Goal: Information Seeking & Learning: Learn about a topic

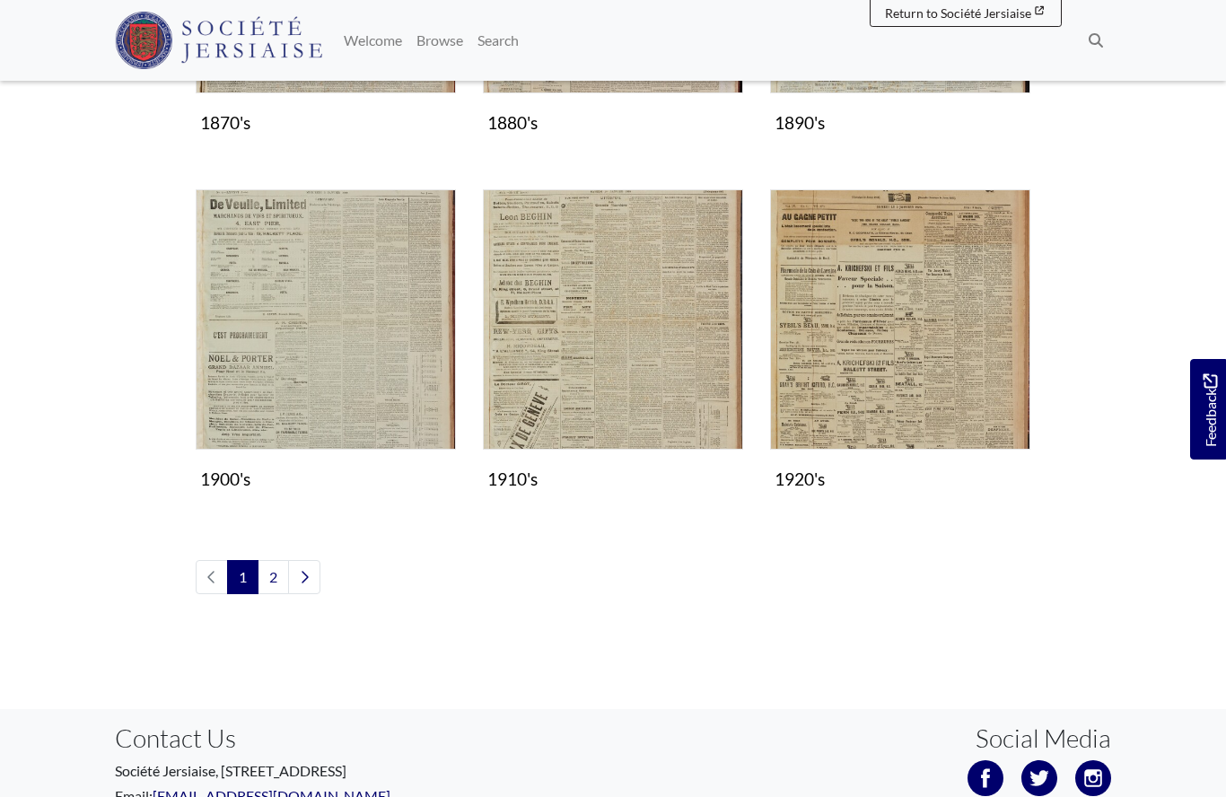
scroll to position [1480, 0]
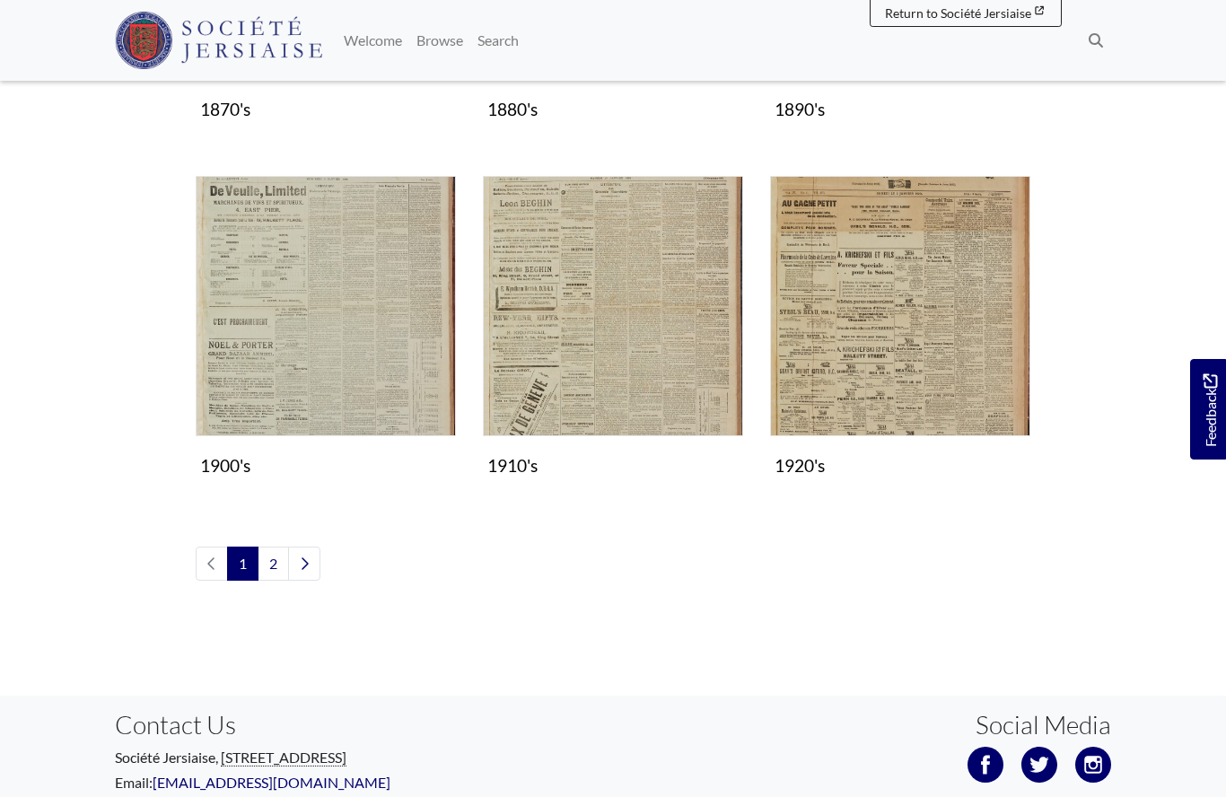
click at [336, 316] on img "Subcollection" at bounding box center [326, 306] width 260 height 260
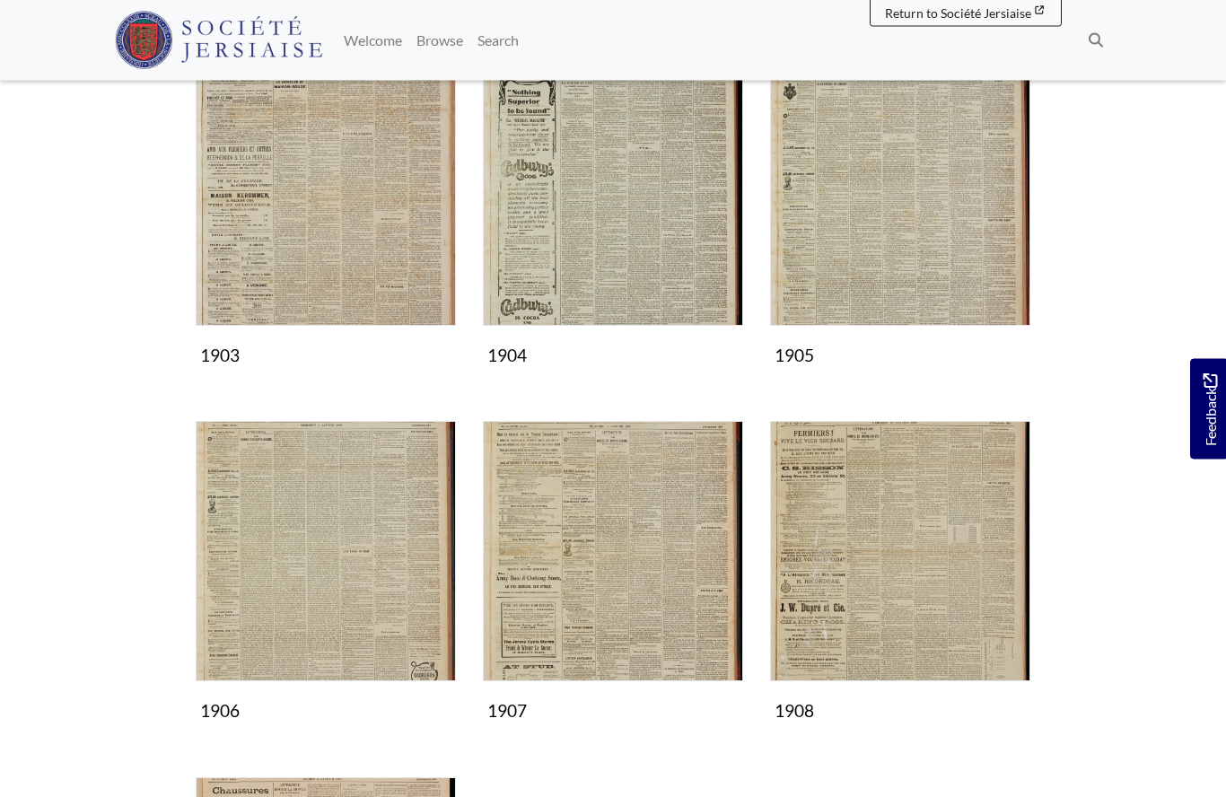
scroll to position [672, 0]
click at [357, 569] on img "Subcollection" at bounding box center [326, 551] width 260 height 260
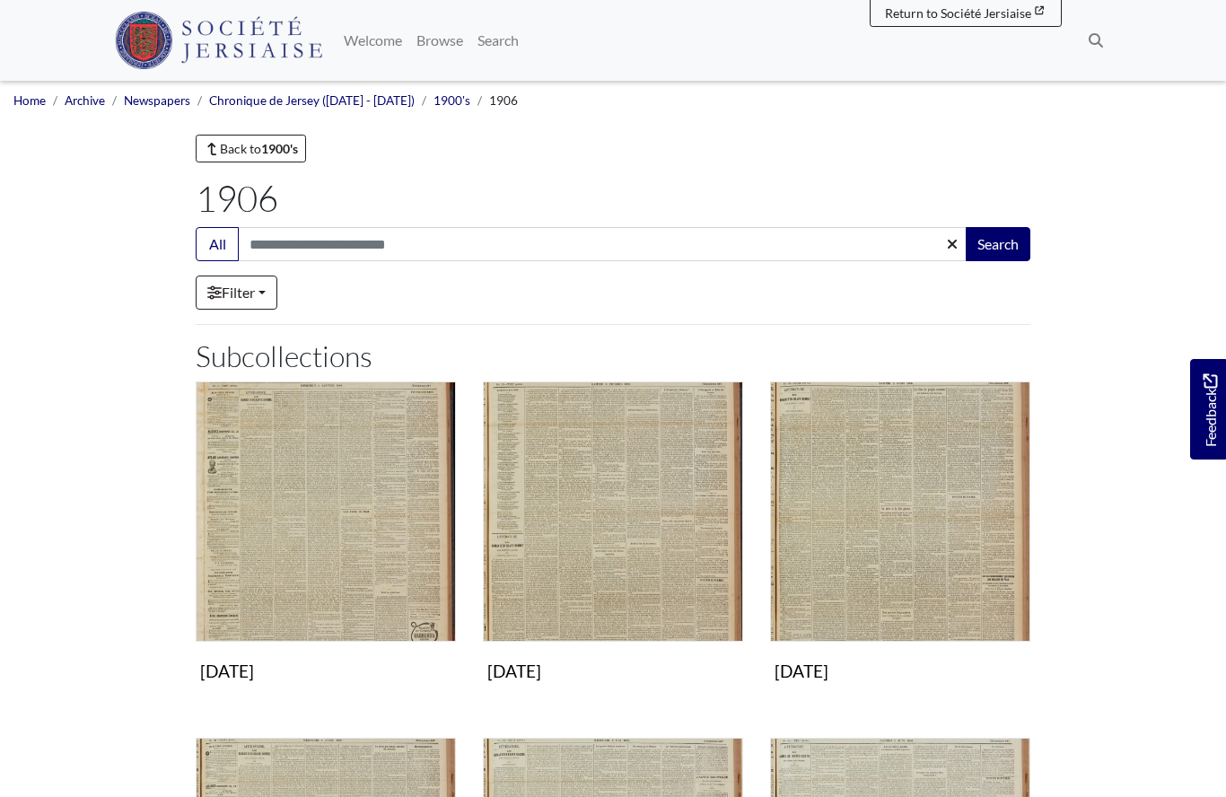
click at [631, 555] on img "Subcollection" at bounding box center [613, 511] width 260 height 260
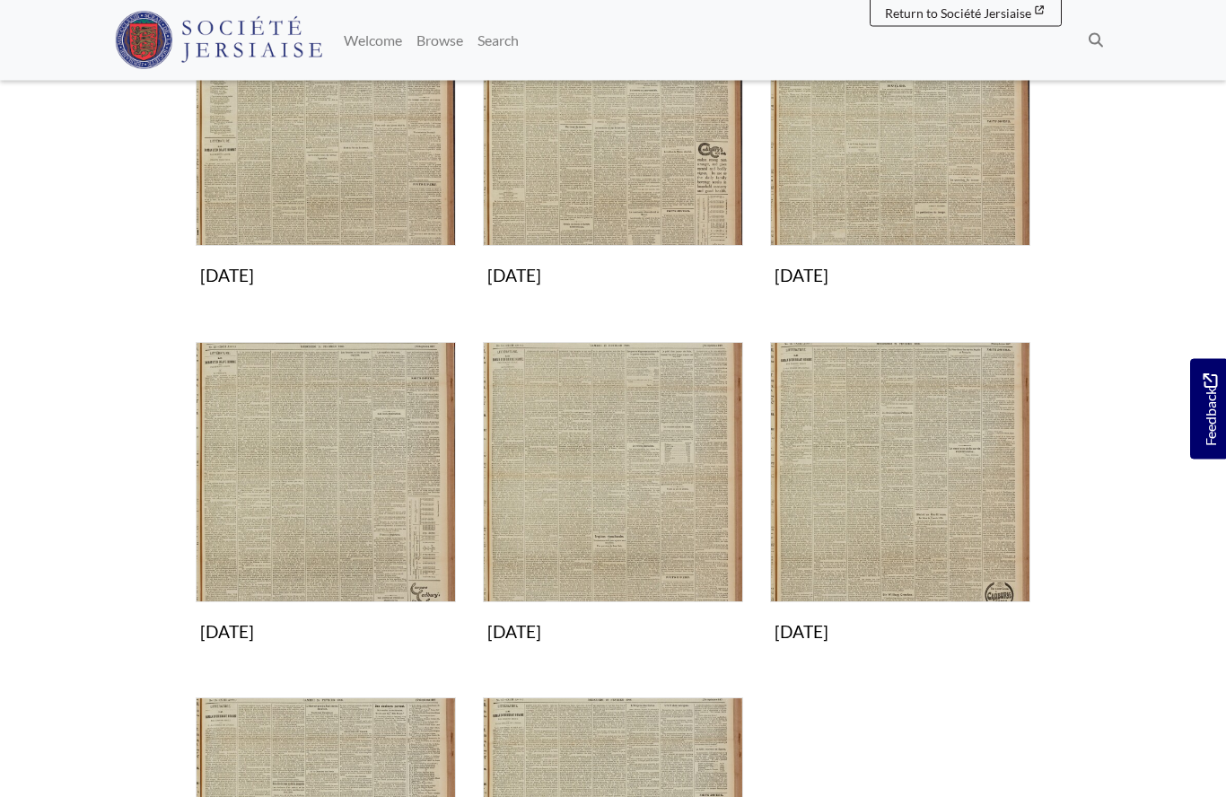
scroll to position [396, 0]
click at [346, 540] on img "Subcollection" at bounding box center [326, 472] width 260 height 260
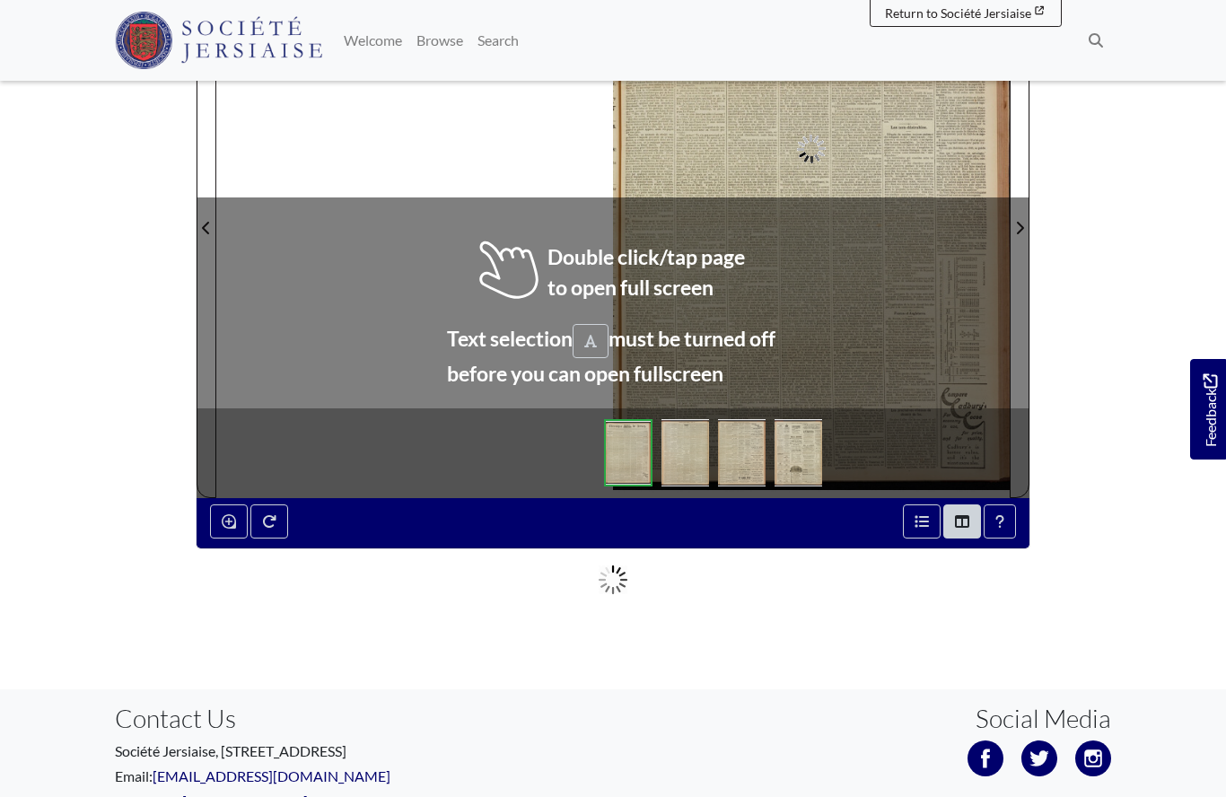
scroll to position [355, 0]
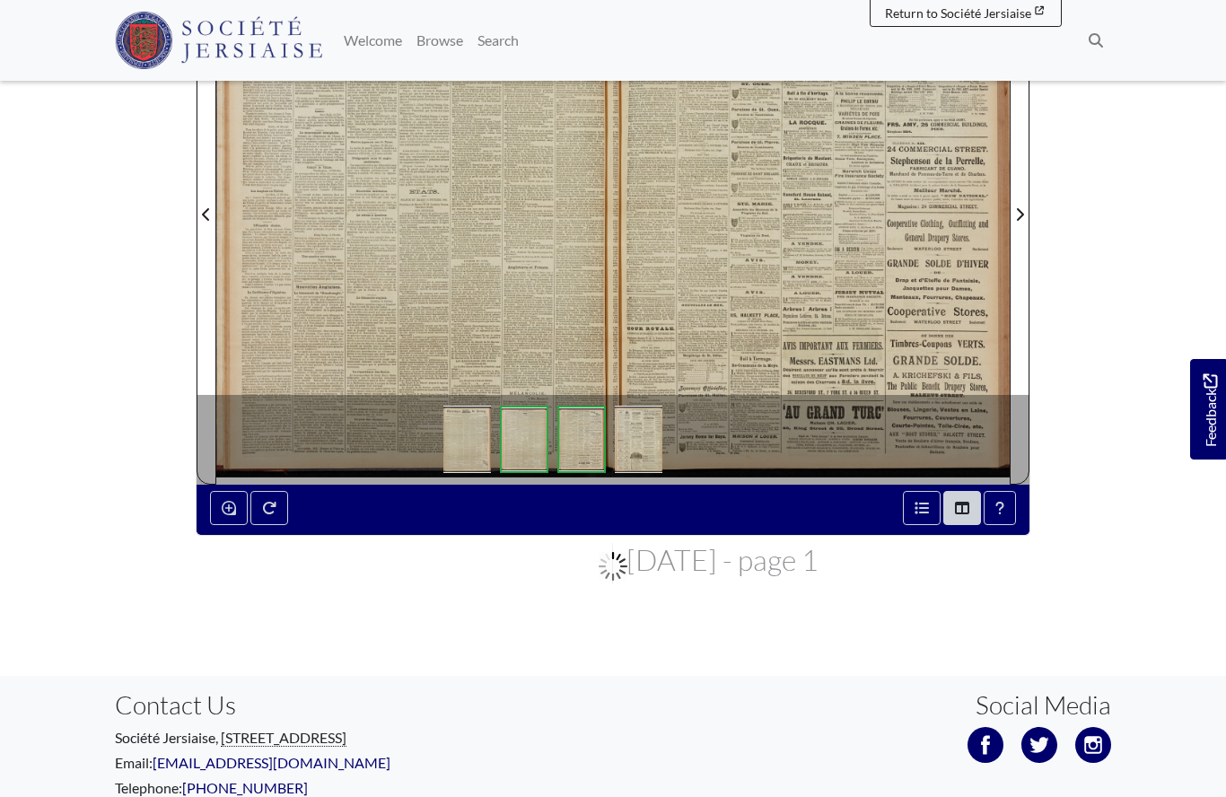
scroll to position [433, 0]
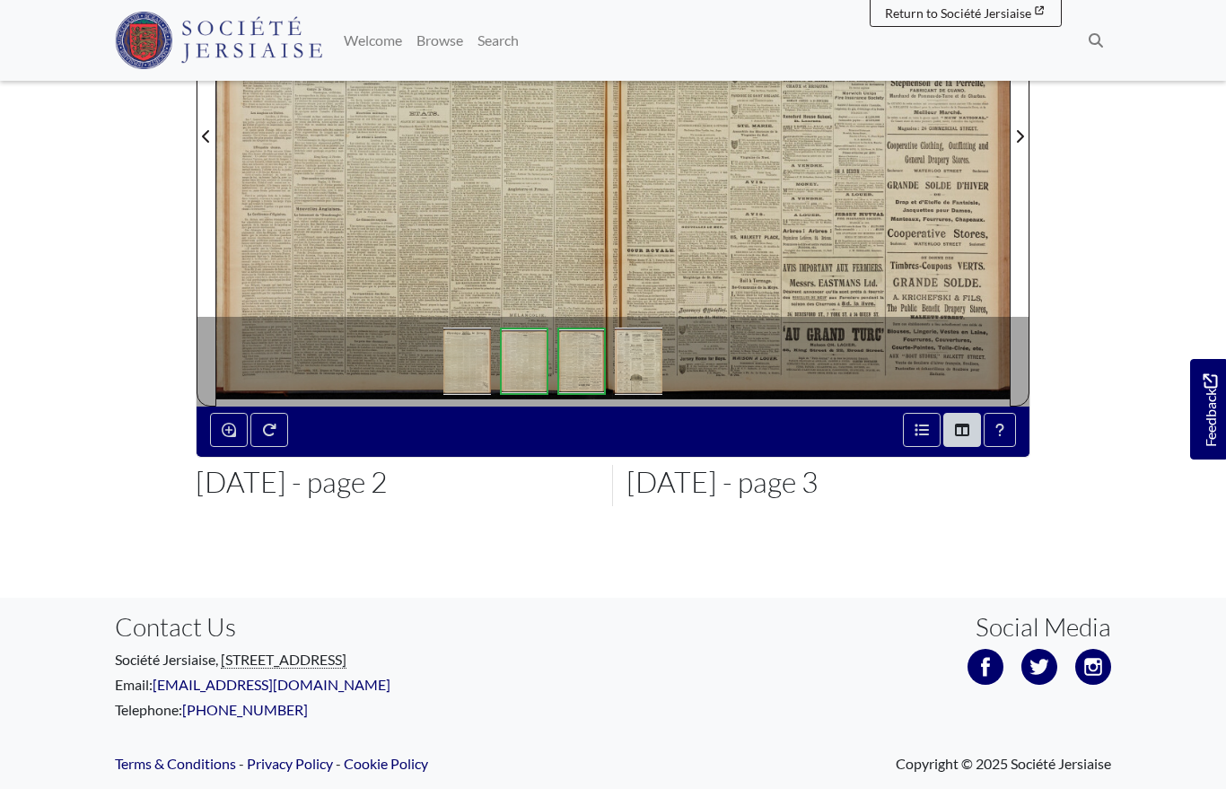
click at [492, 205] on div at bounding box center [414, 125] width 397 height 561
click at [478, 189] on div at bounding box center [414, 125] width 397 height 561
click at [479, 184] on div at bounding box center [414, 125] width 397 height 561
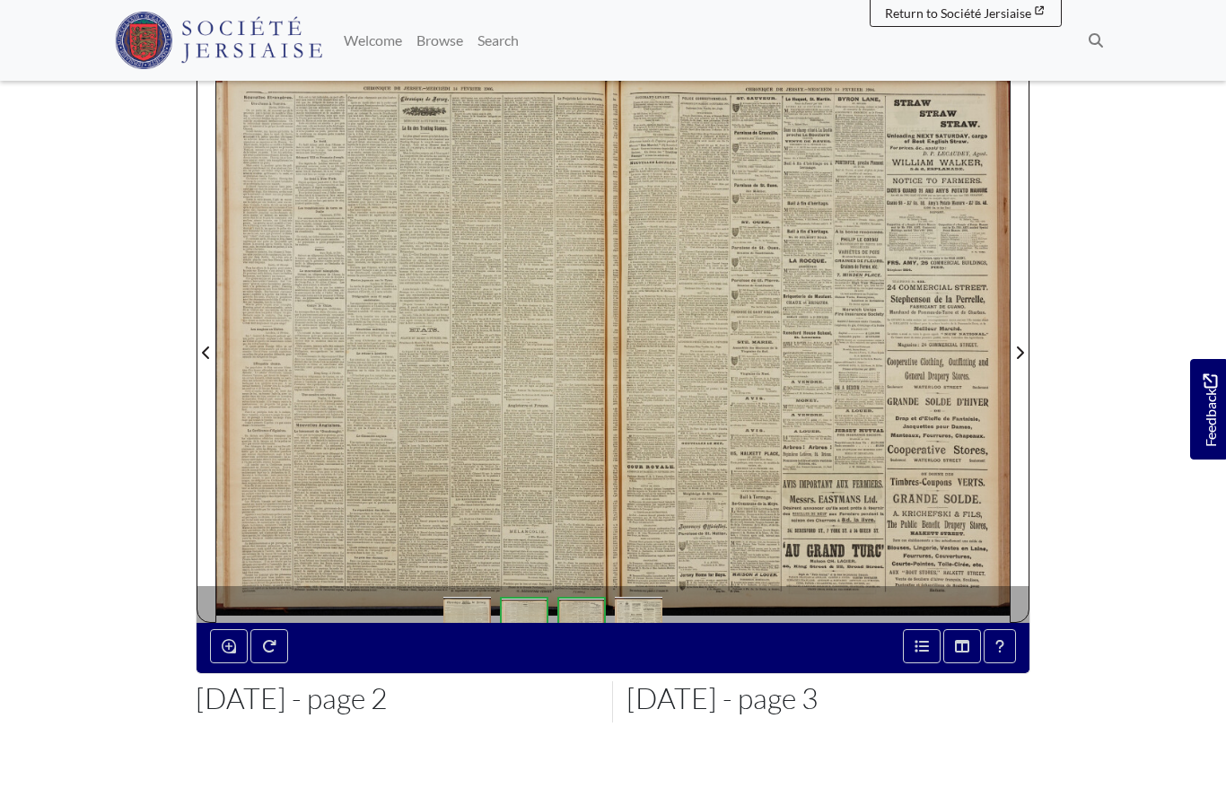
scroll to position [211, 0]
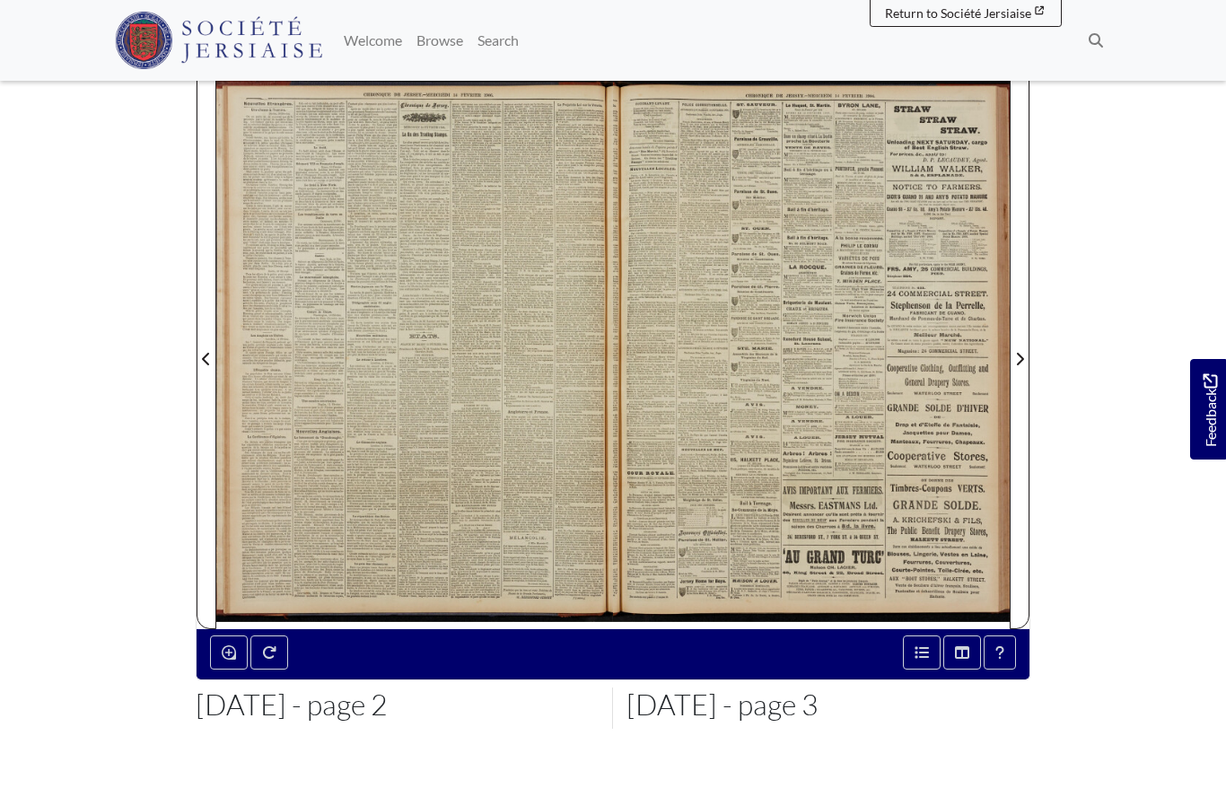
click at [514, 384] on div at bounding box center [414, 347] width 397 height 561
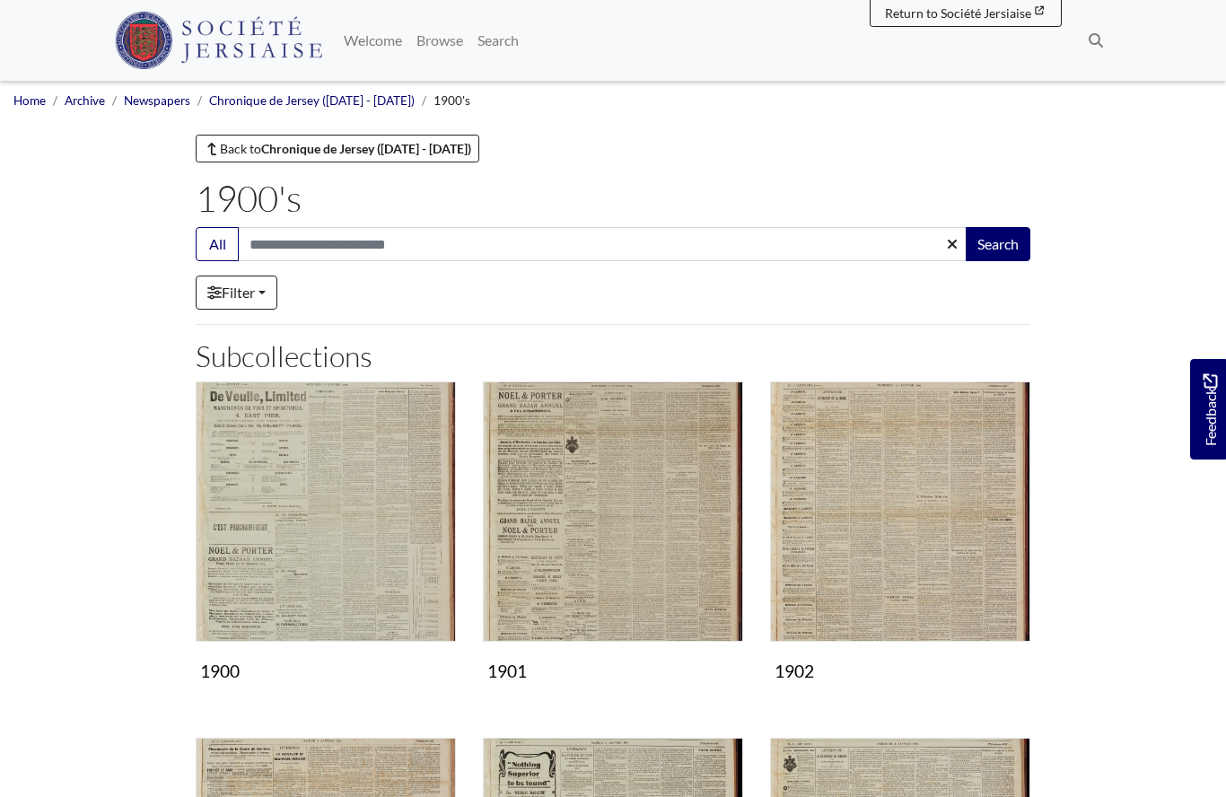
scroll to position [750, 0]
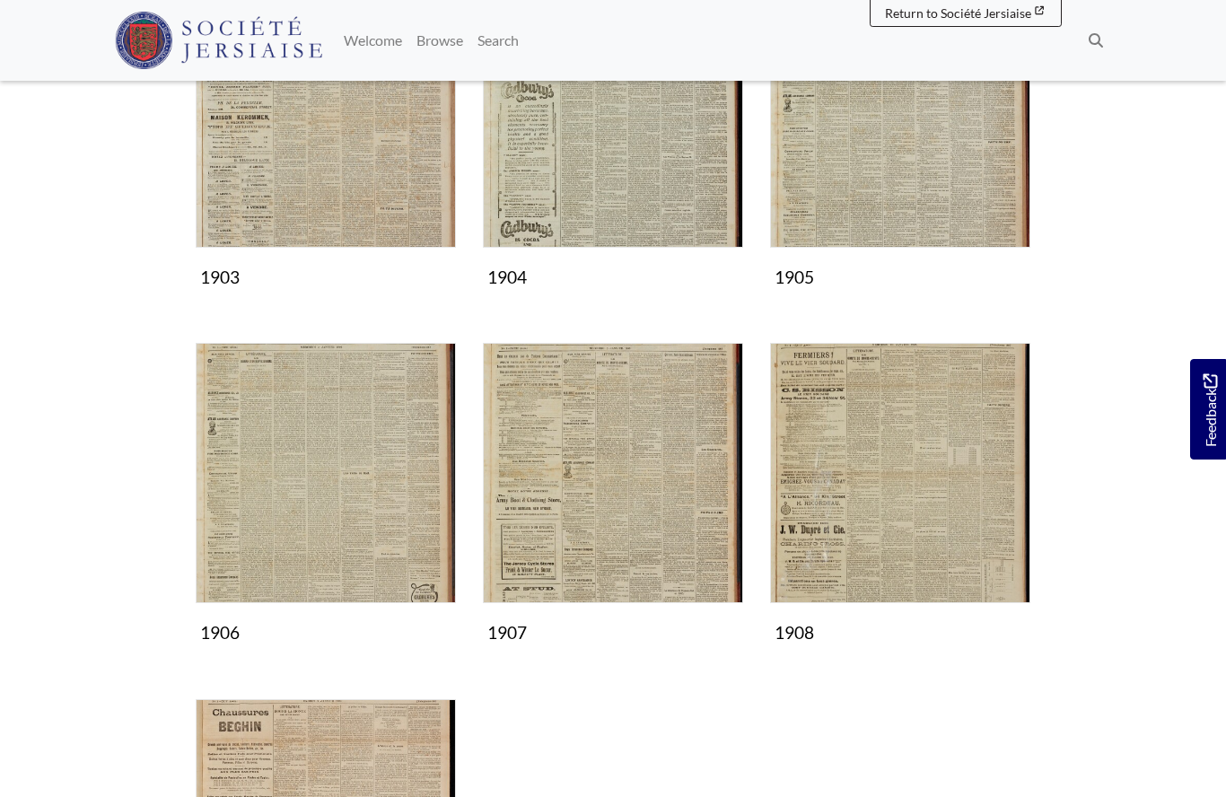
click at [868, 486] on img "Subcollection" at bounding box center [900, 473] width 260 height 260
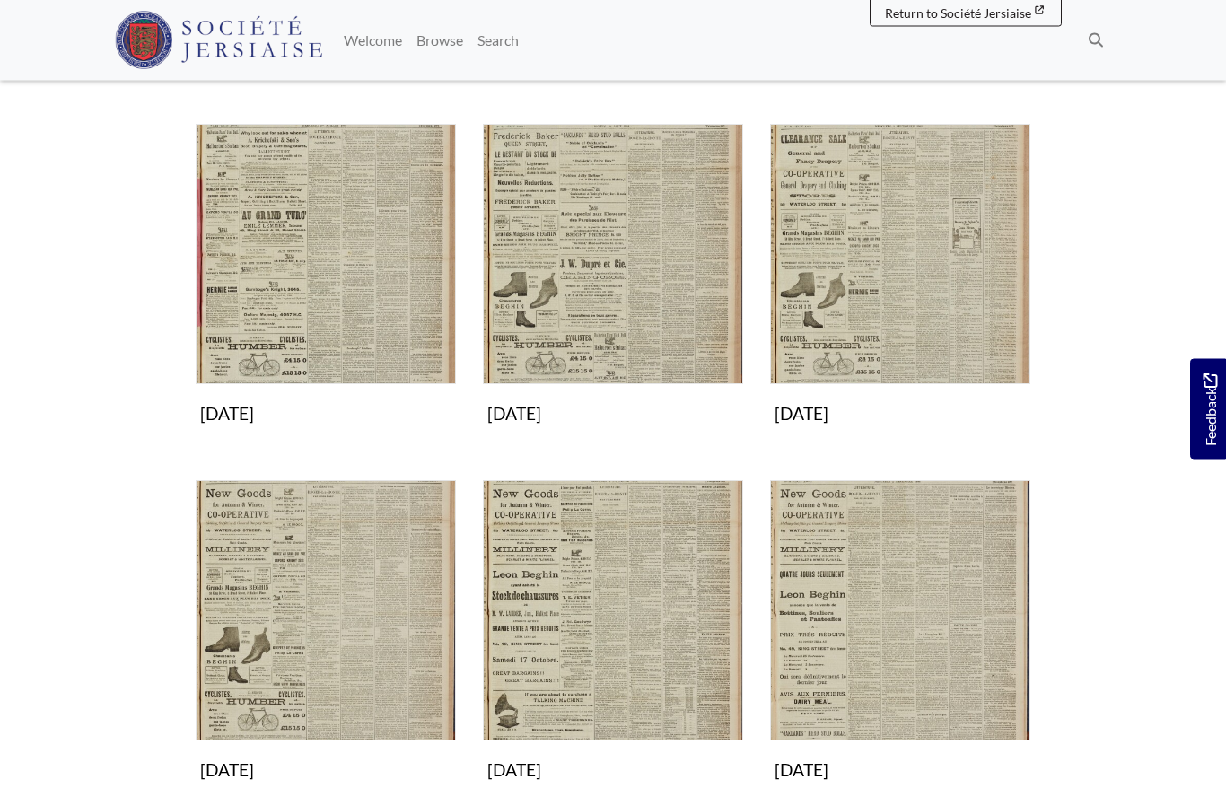
scroll to position [967, 0]
click at [878, 266] on img "Subcollection" at bounding box center [900, 256] width 260 height 260
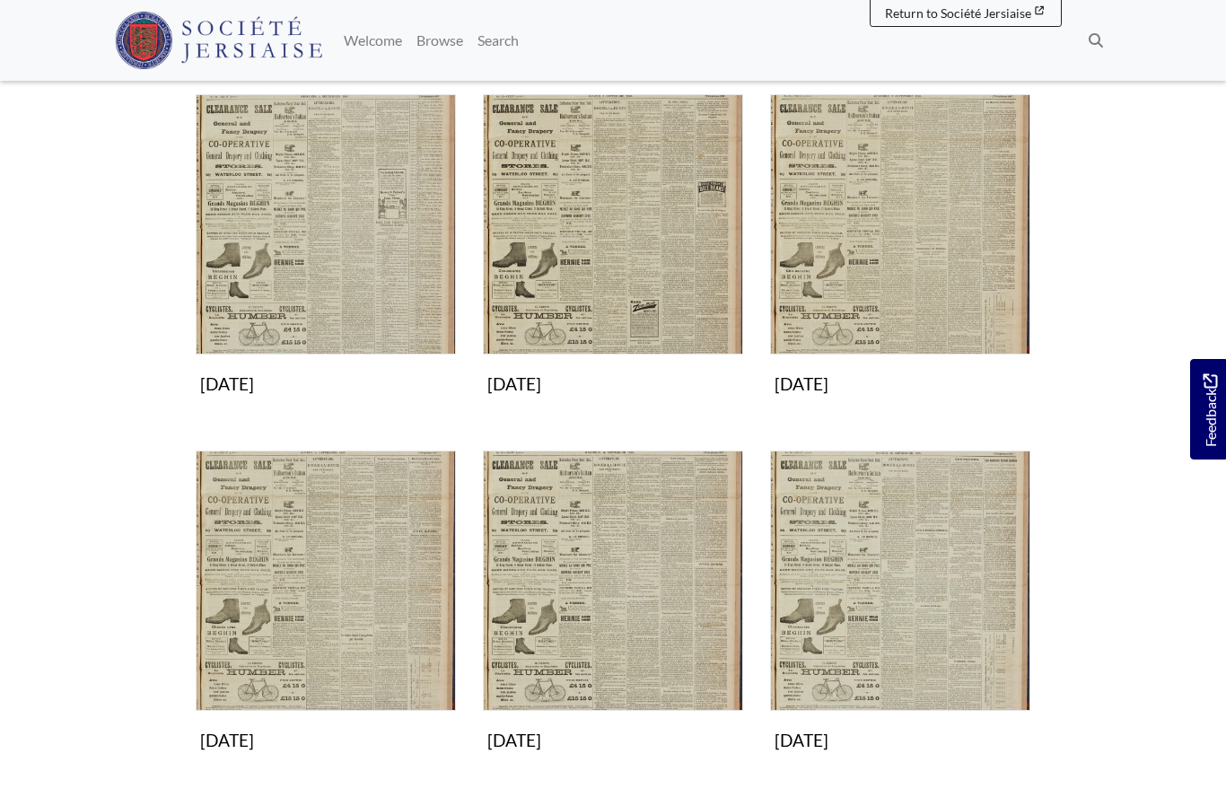
scroll to position [275, 0]
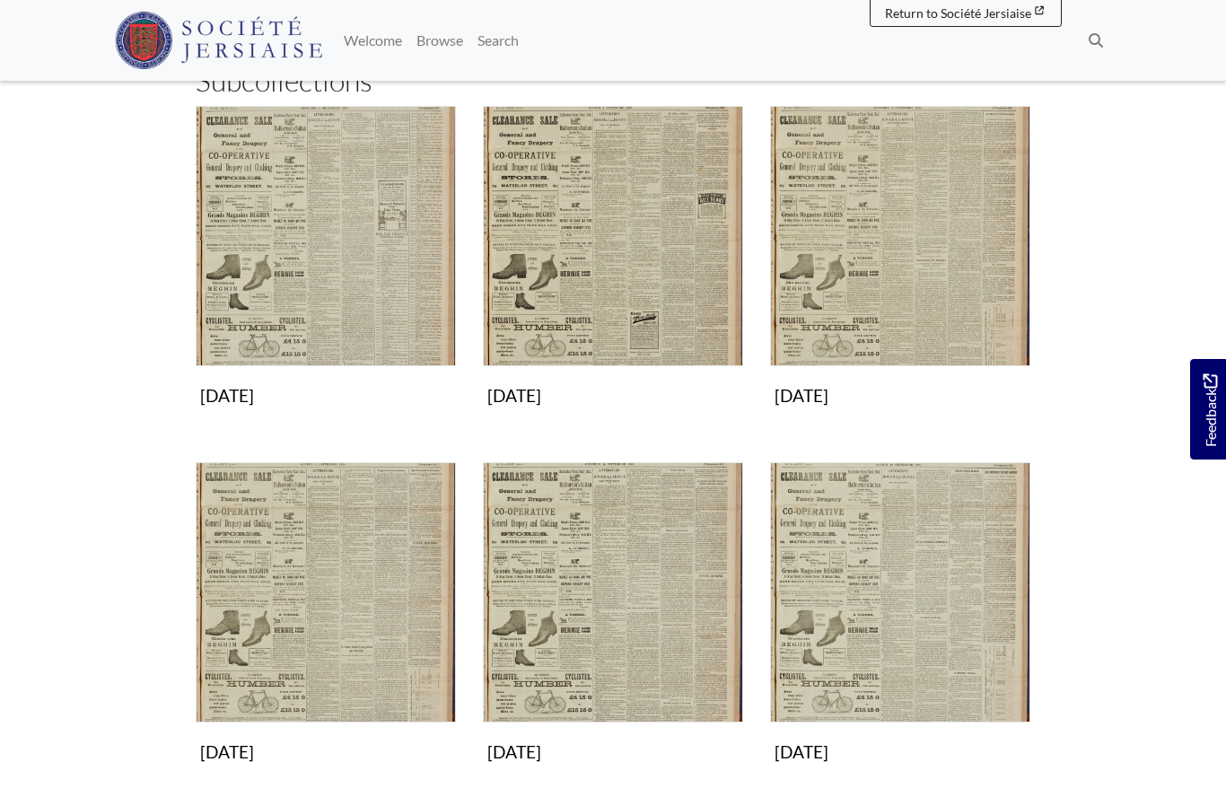
click at [886, 253] on img "Subcollection" at bounding box center [900, 236] width 260 height 260
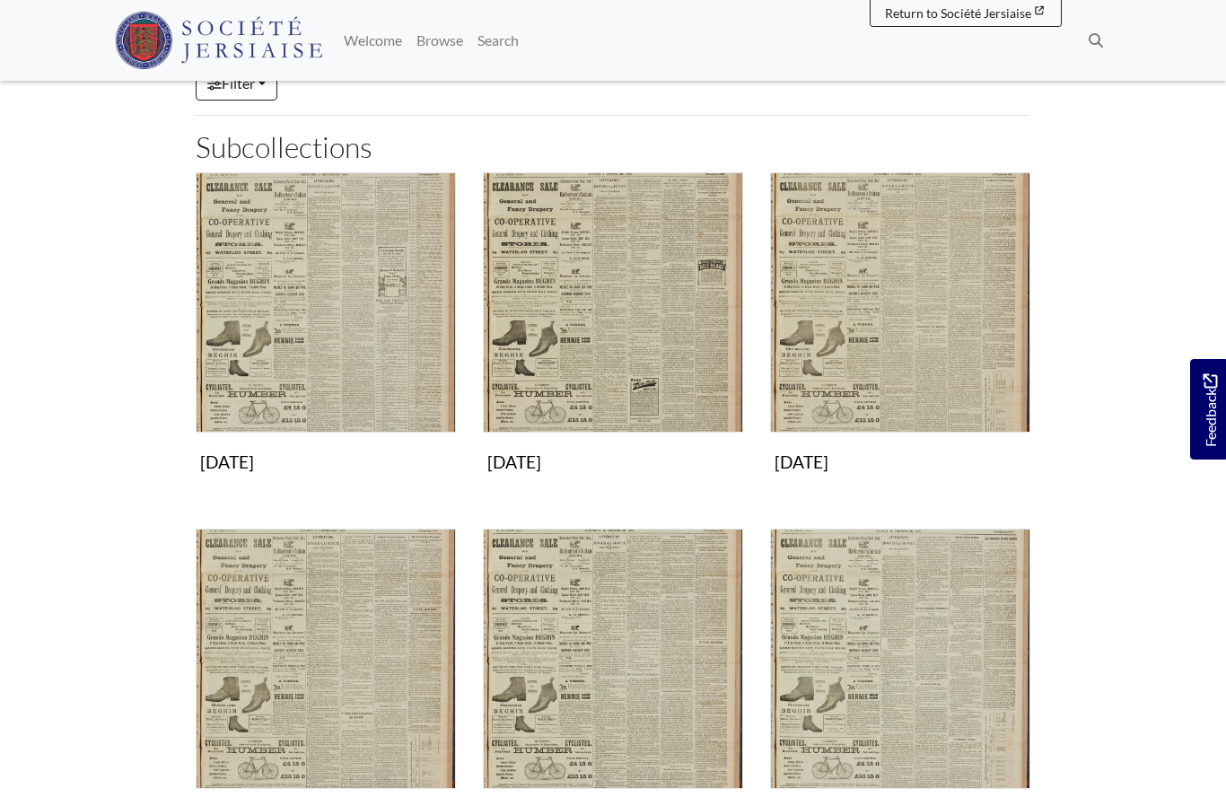
scroll to position [102, 0]
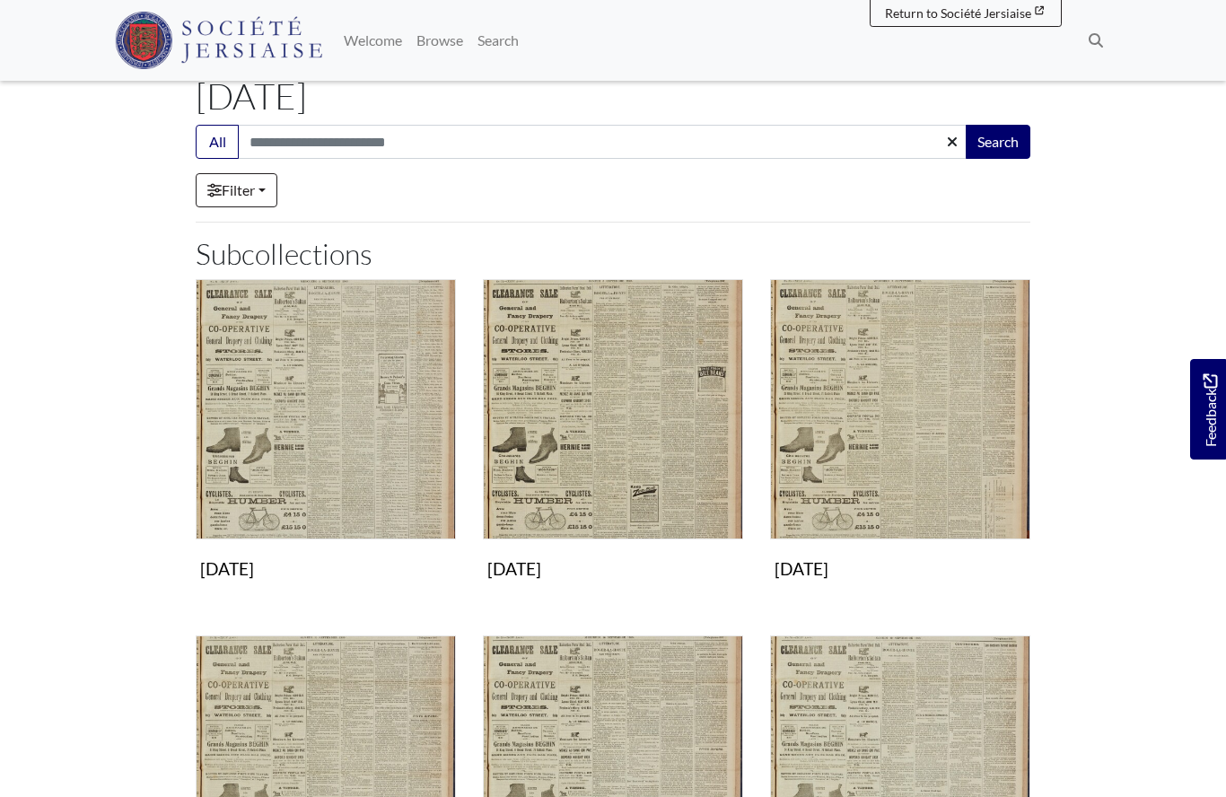
click at [872, 441] on img "Subcollection" at bounding box center [900, 409] width 260 height 260
click at [896, 456] on img "Subcollection" at bounding box center [900, 409] width 260 height 260
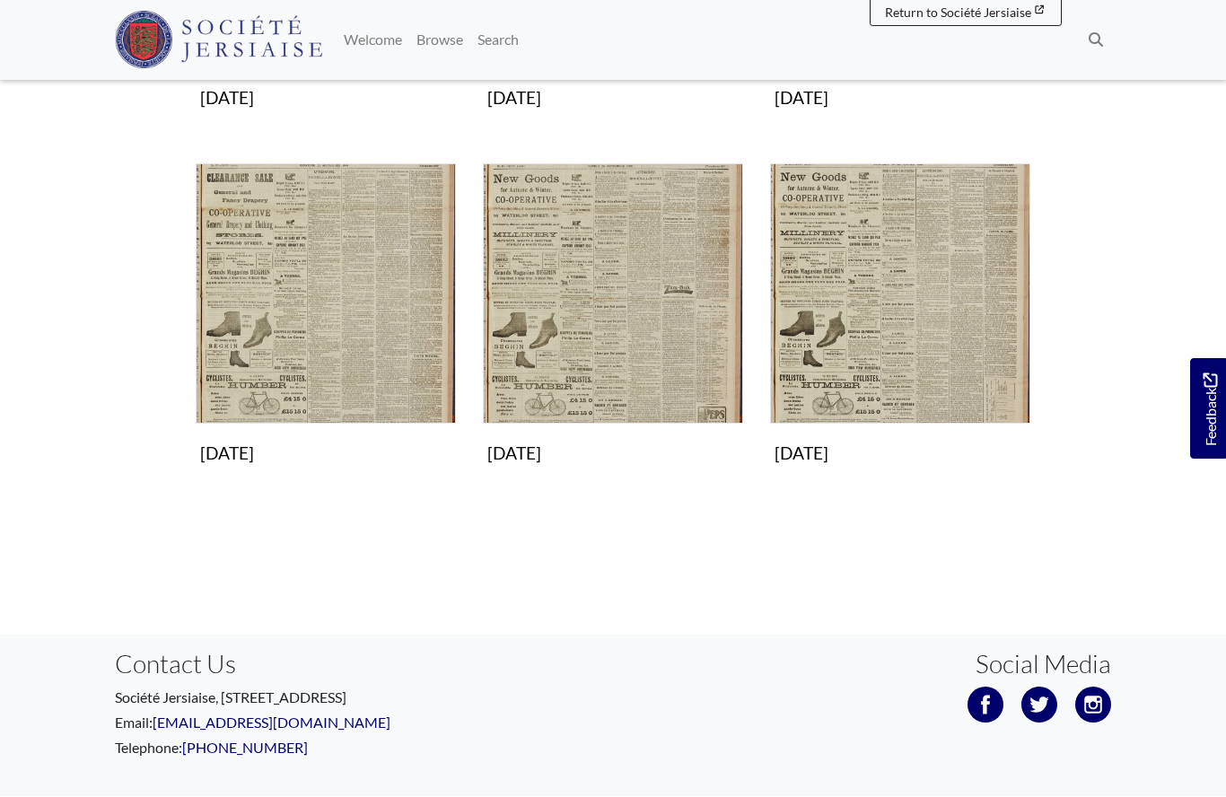
scroll to position [928, 0]
click at [284, 359] on img "Subcollection" at bounding box center [326, 295] width 260 height 260
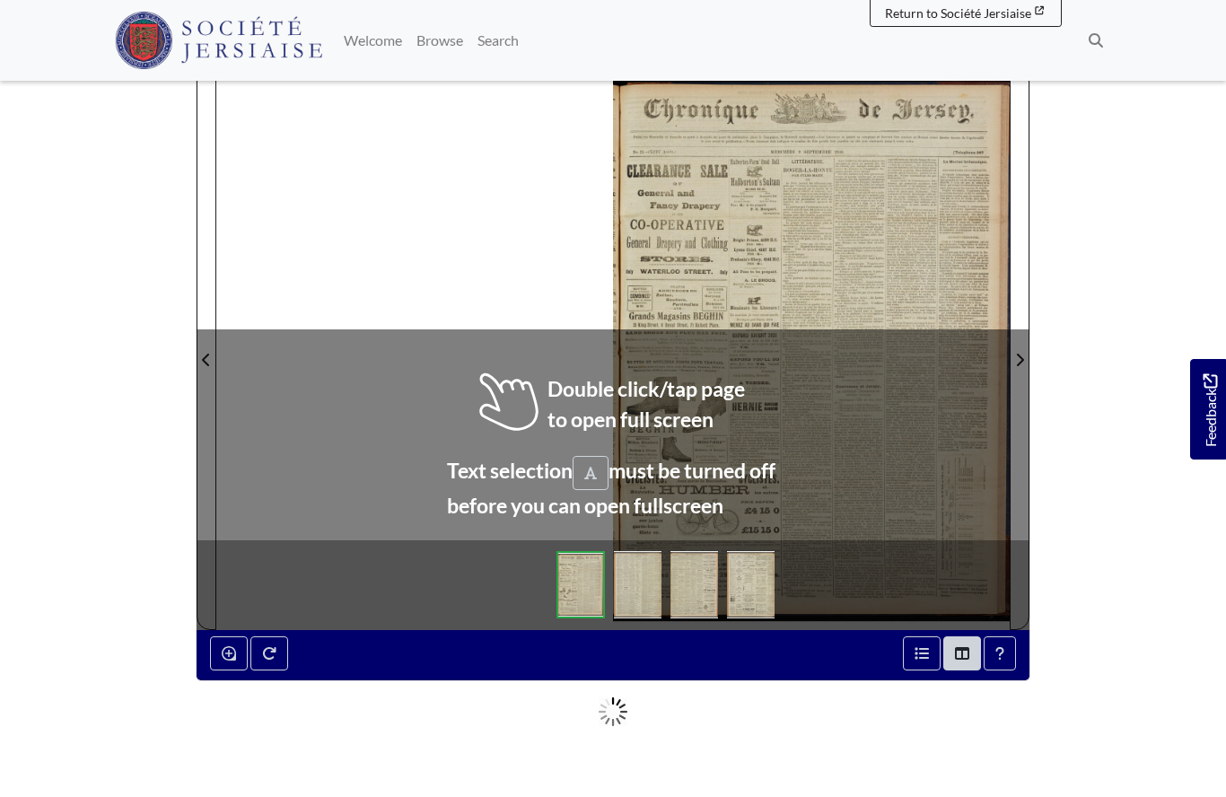
scroll to position [208, 0]
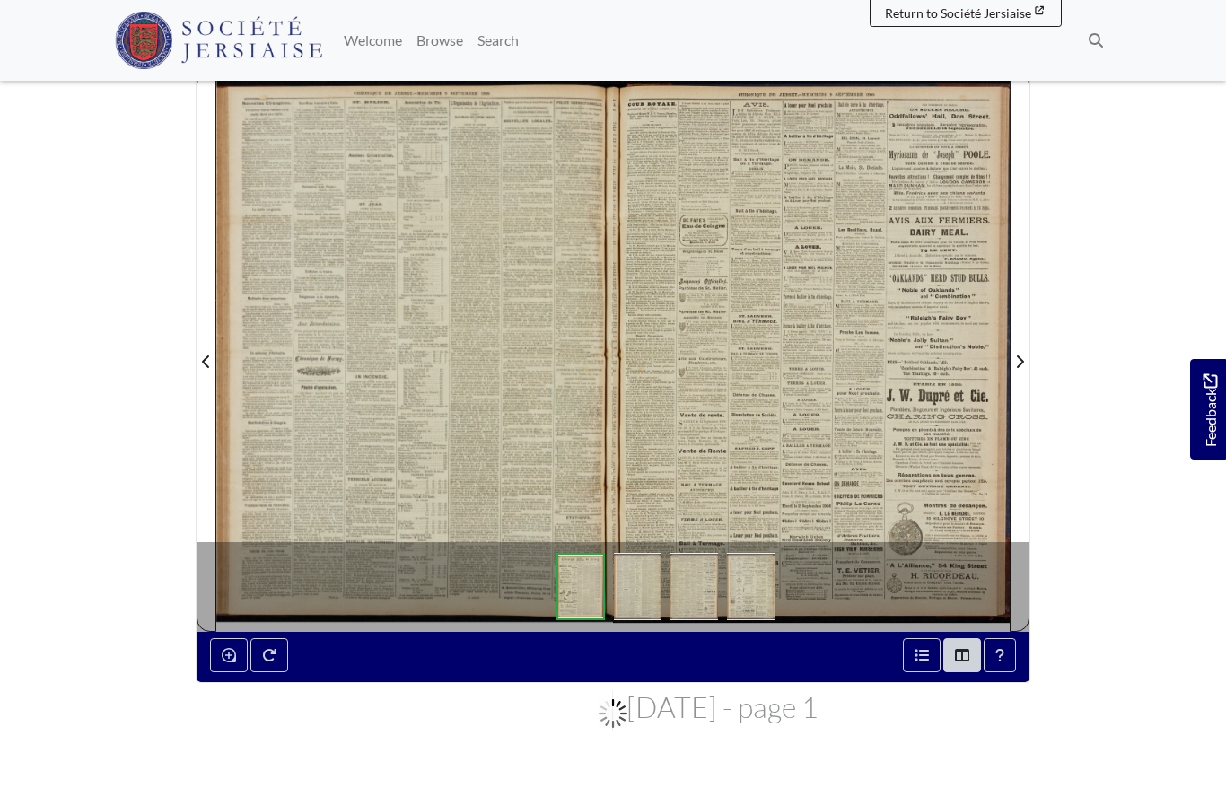
scroll to position [286, 0]
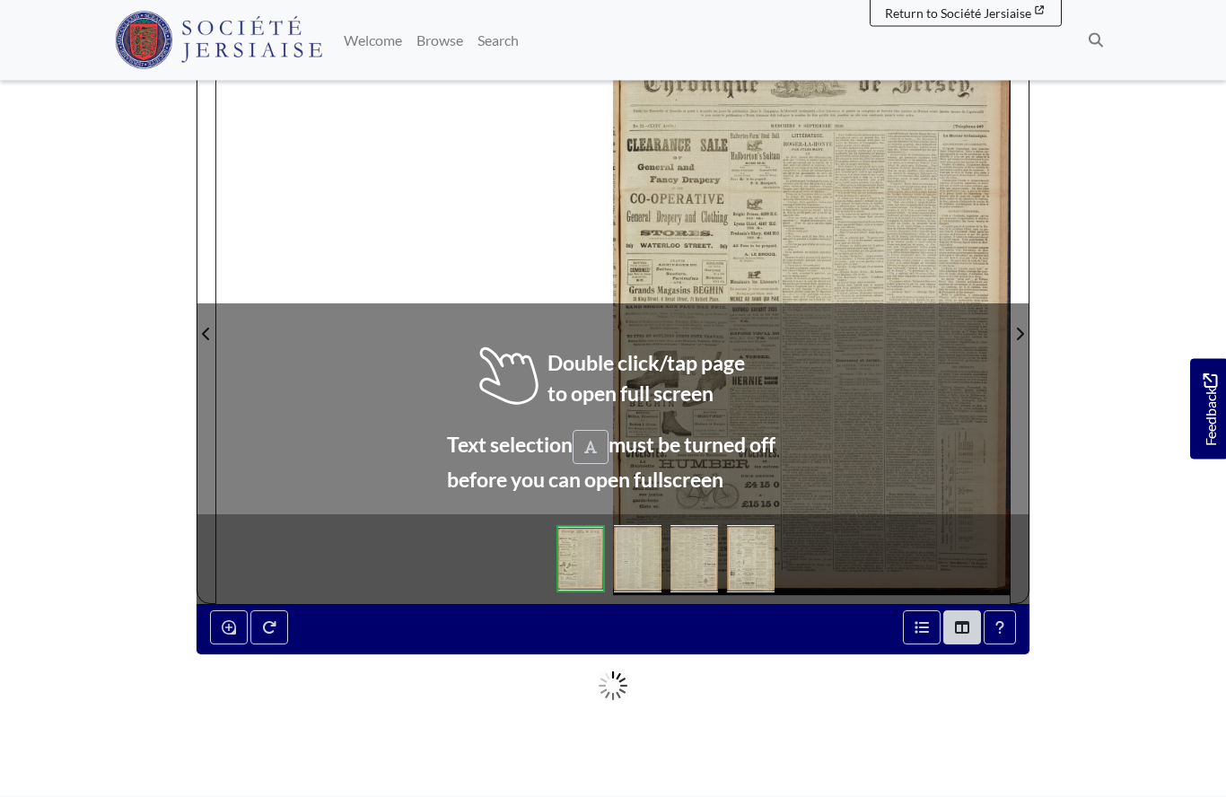
scroll to position [237, 0]
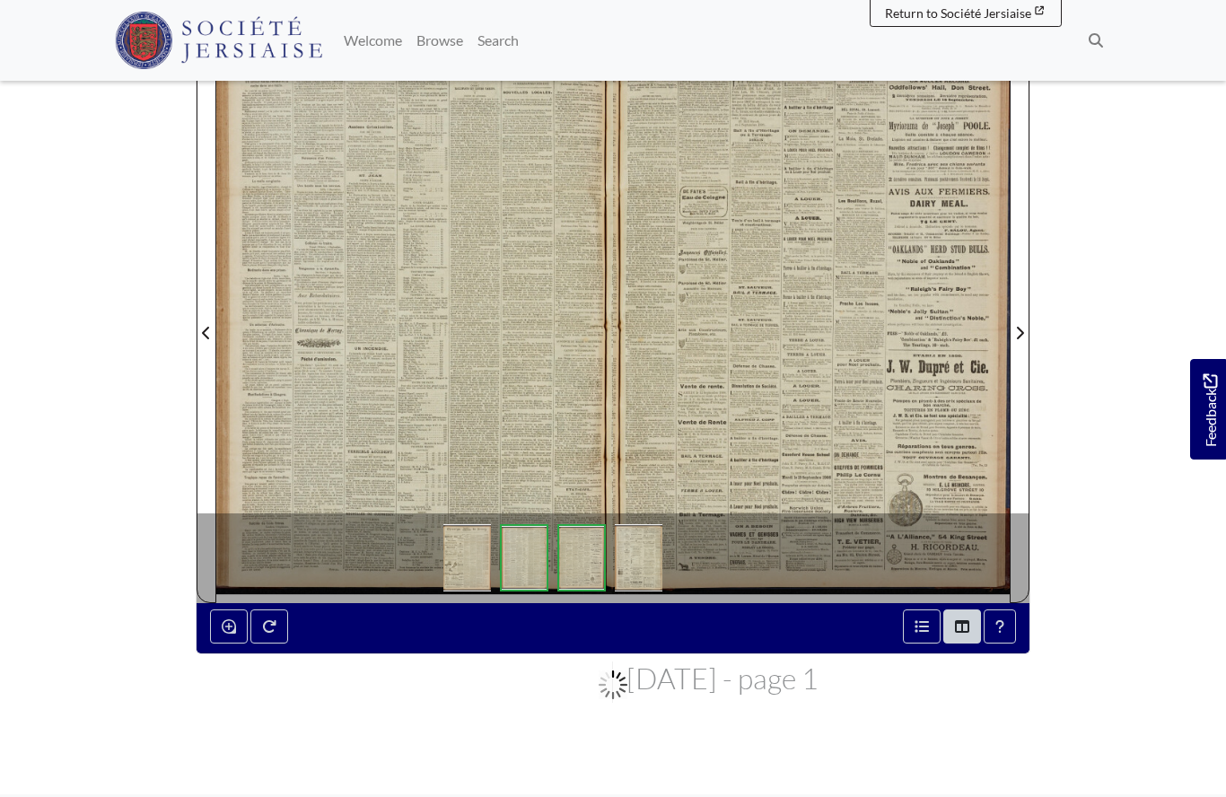
scroll to position [315, 0]
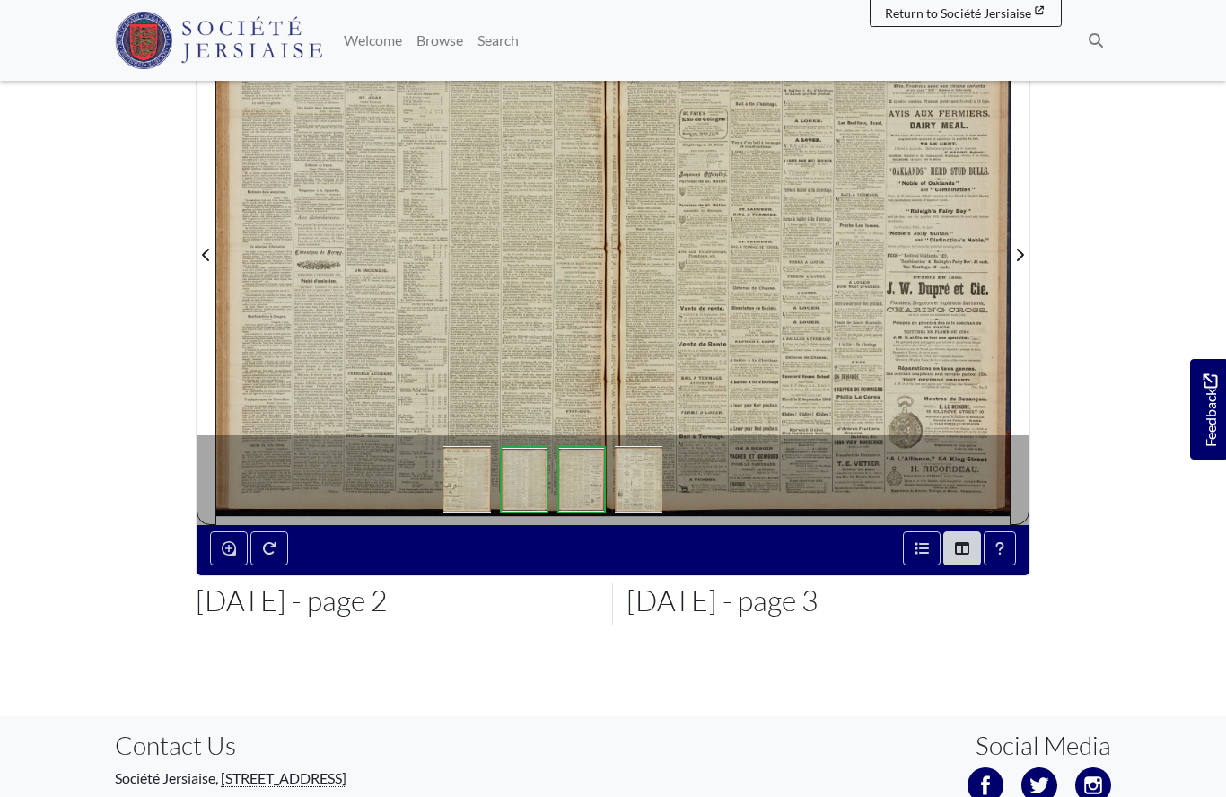
click at [774, 334] on div at bounding box center [811, 243] width 397 height 561
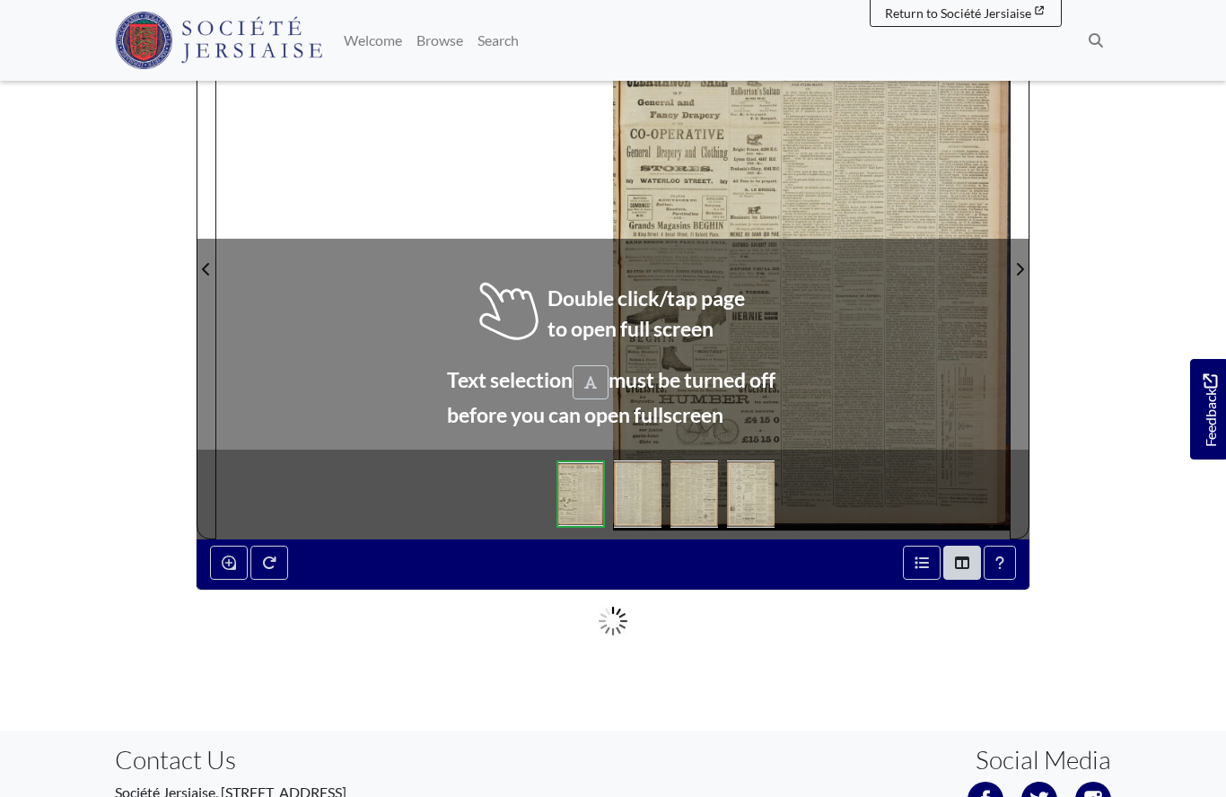
scroll to position [300, 0]
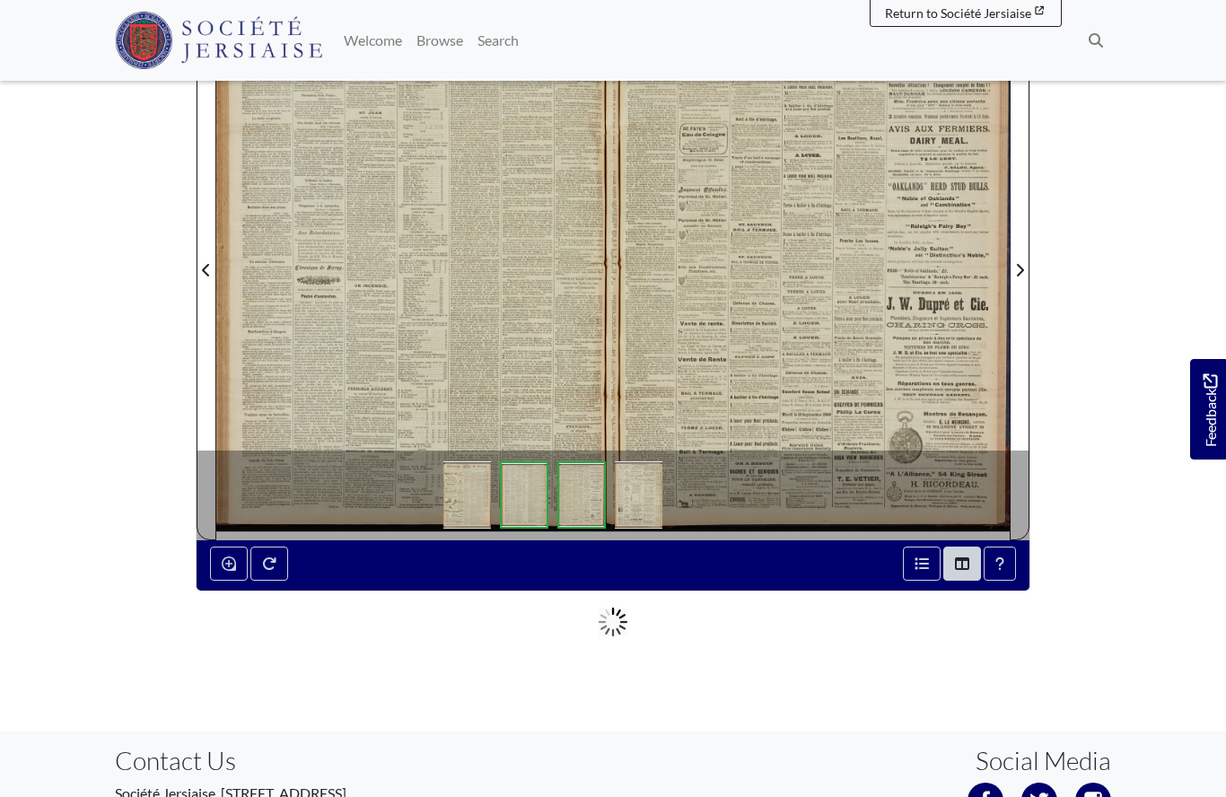
scroll to position [378, 0]
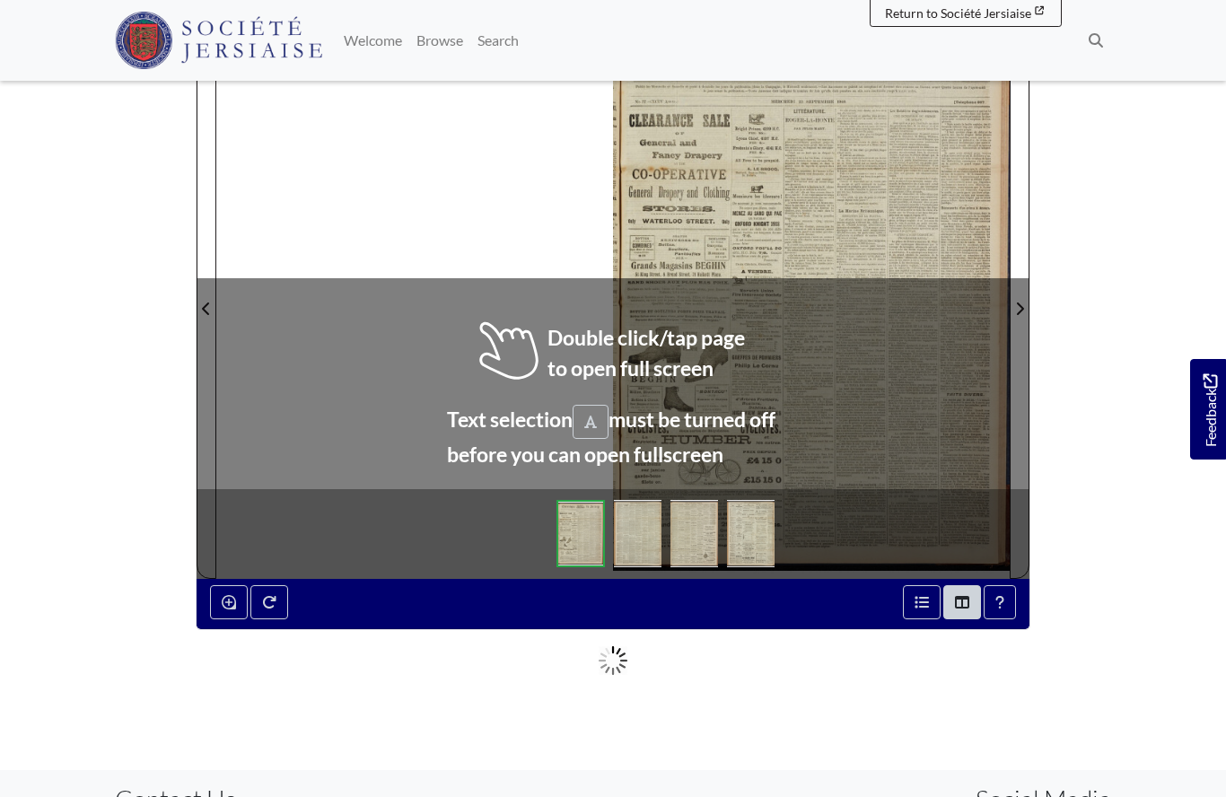
scroll to position [270, 0]
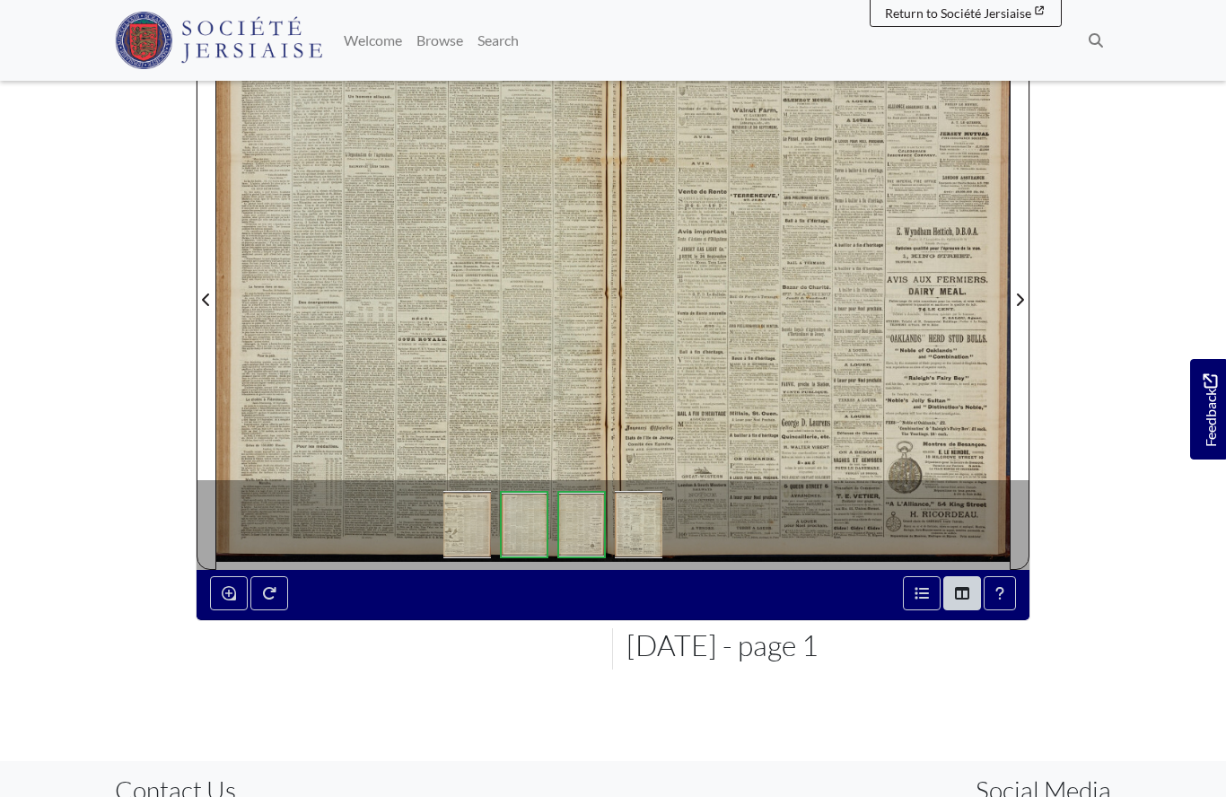
scroll to position [348, 0]
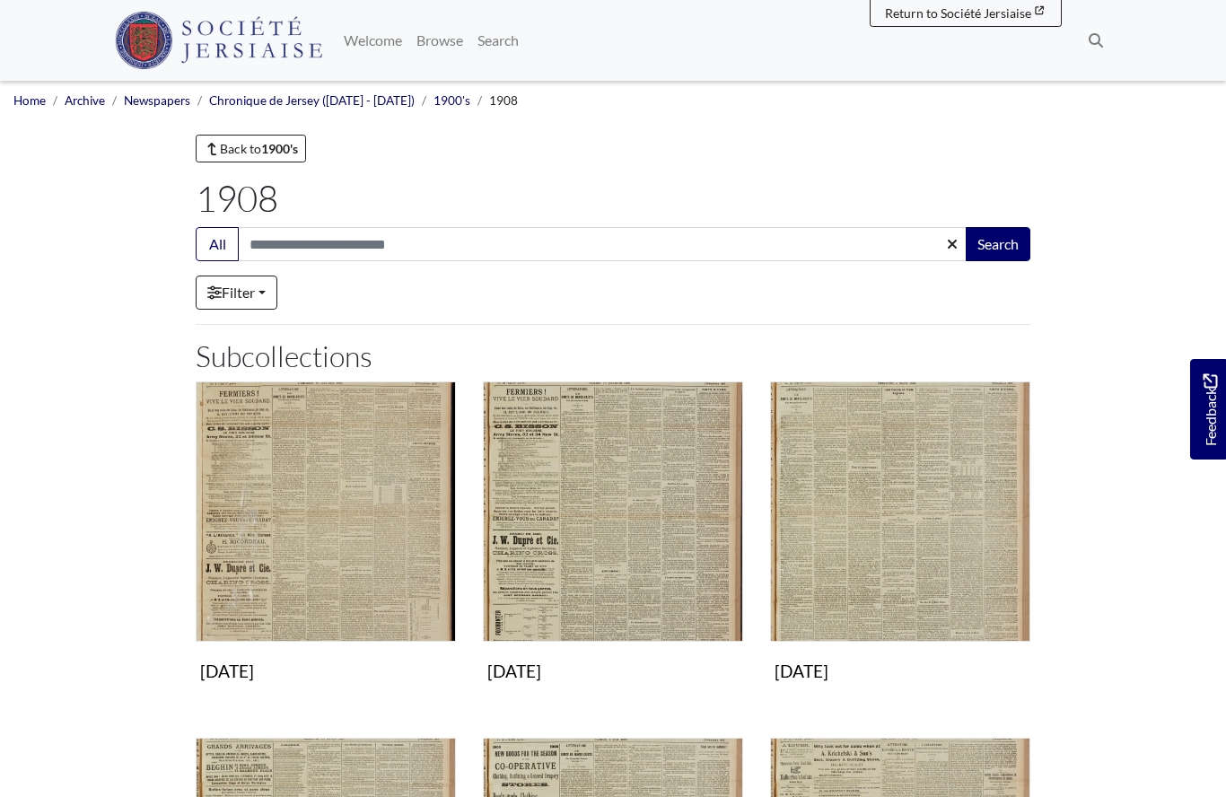
scroll to position [968, 0]
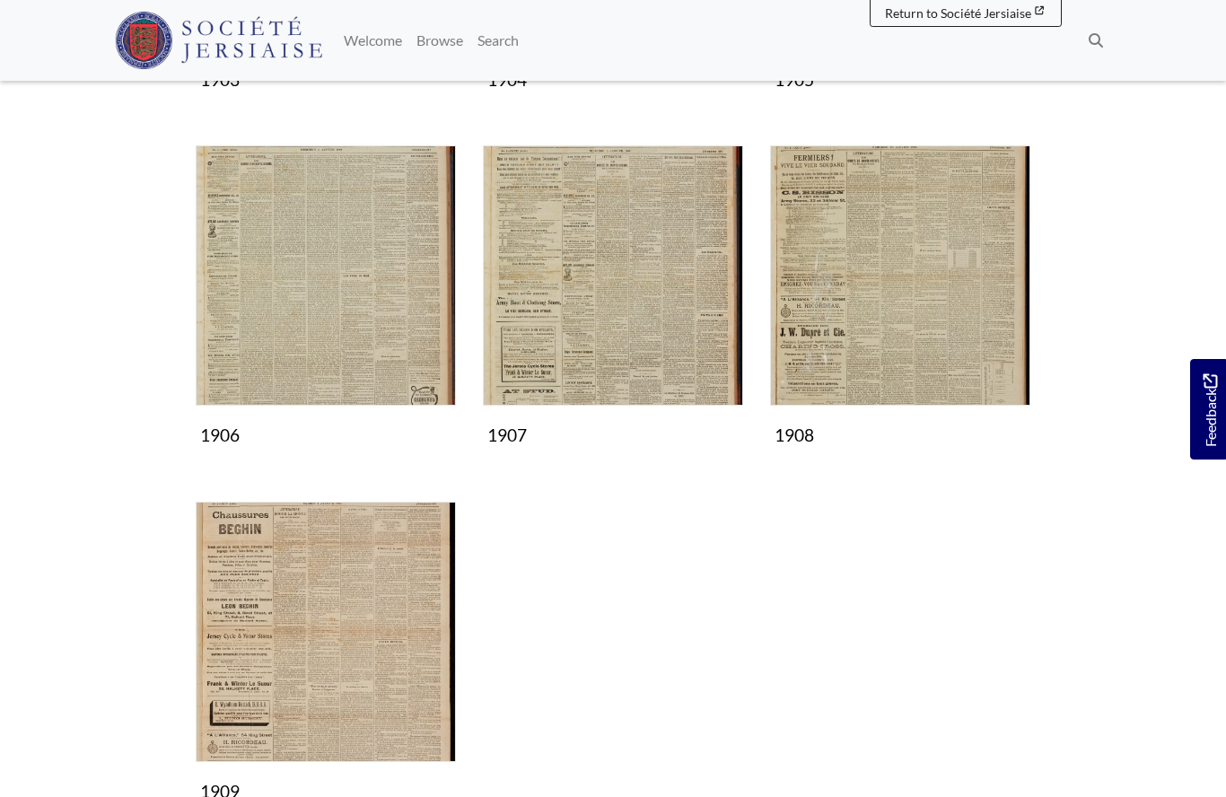
scroll to position [993, 0]
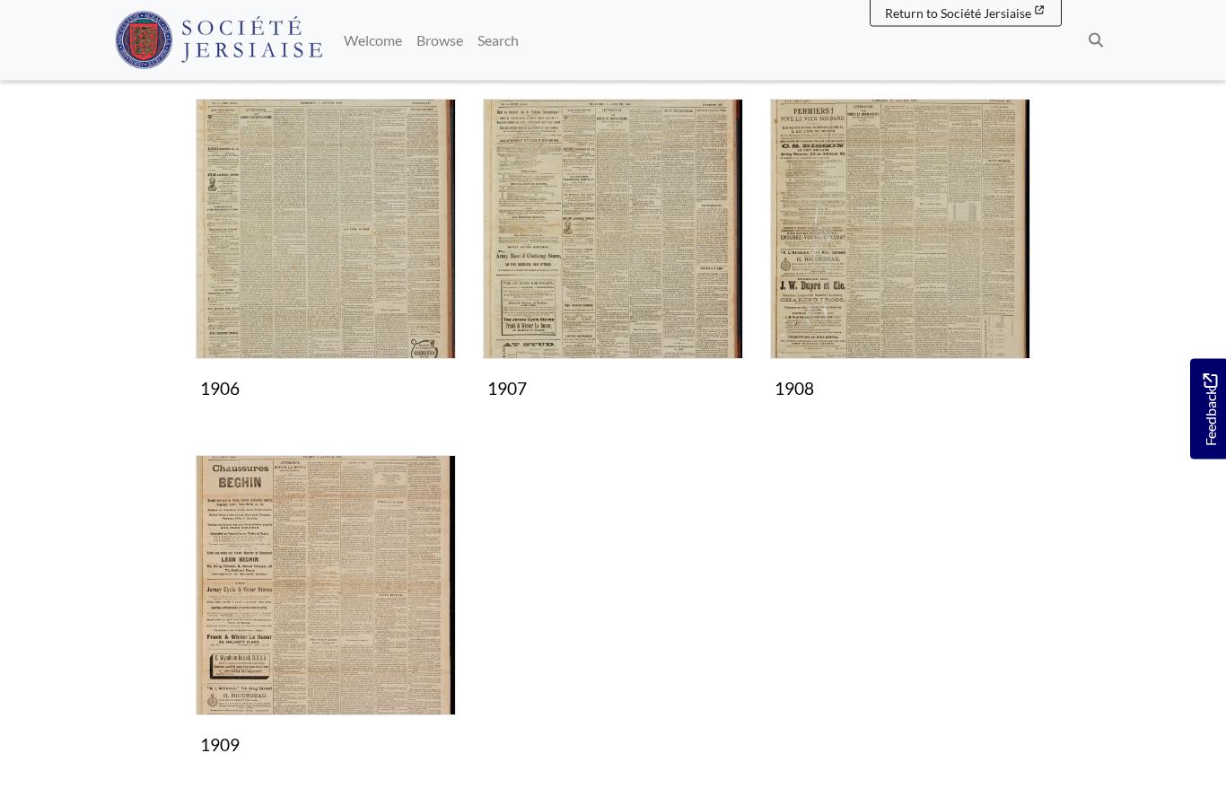
click at [364, 601] on img "Subcollection" at bounding box center [326, 586] width 260 height 260
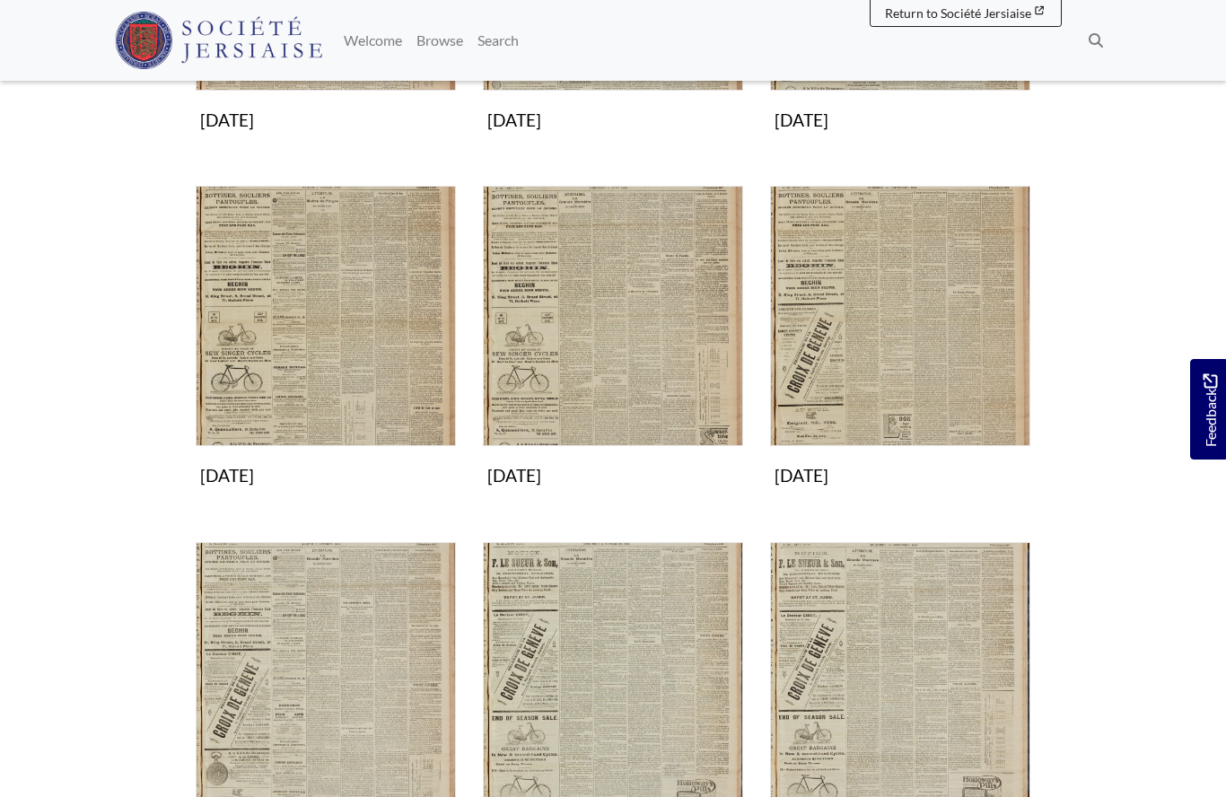
scroll to position [908, 0]
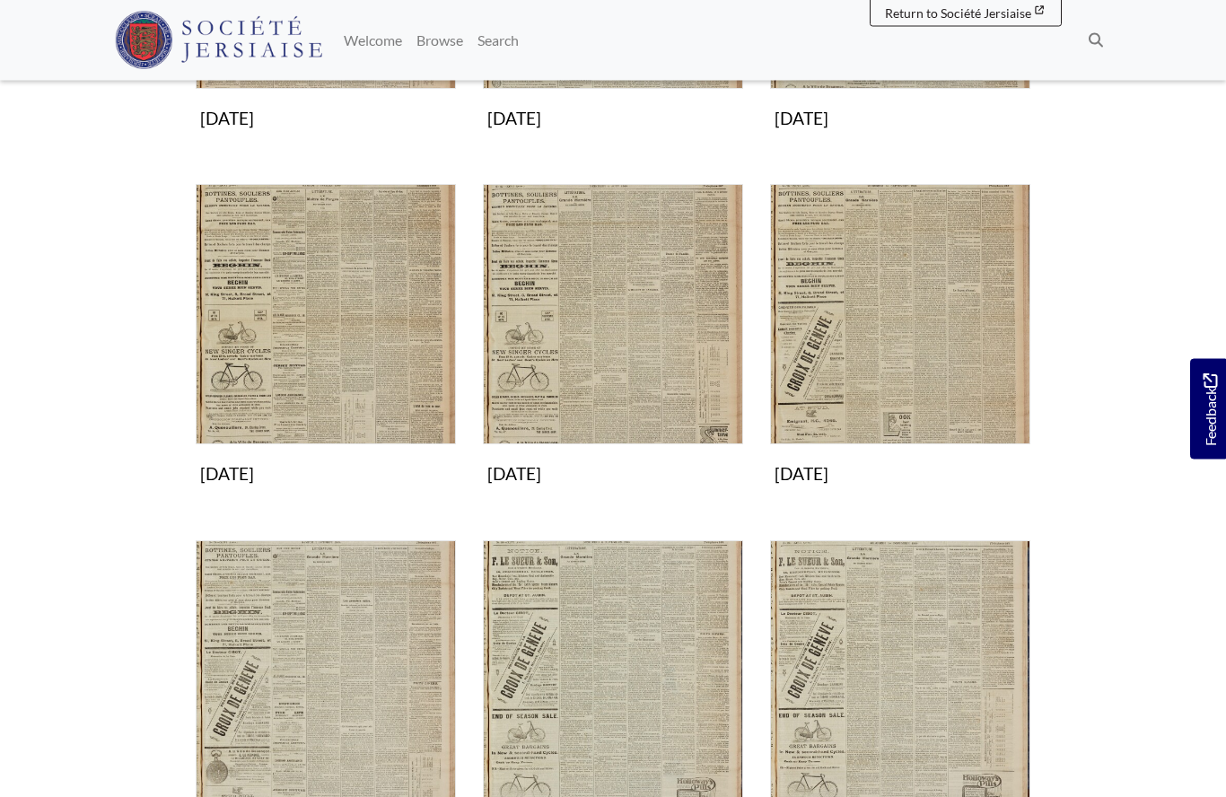
click at [895, 372] on img "Subcollection" at bounding box center [900, 315] width 260 height 260
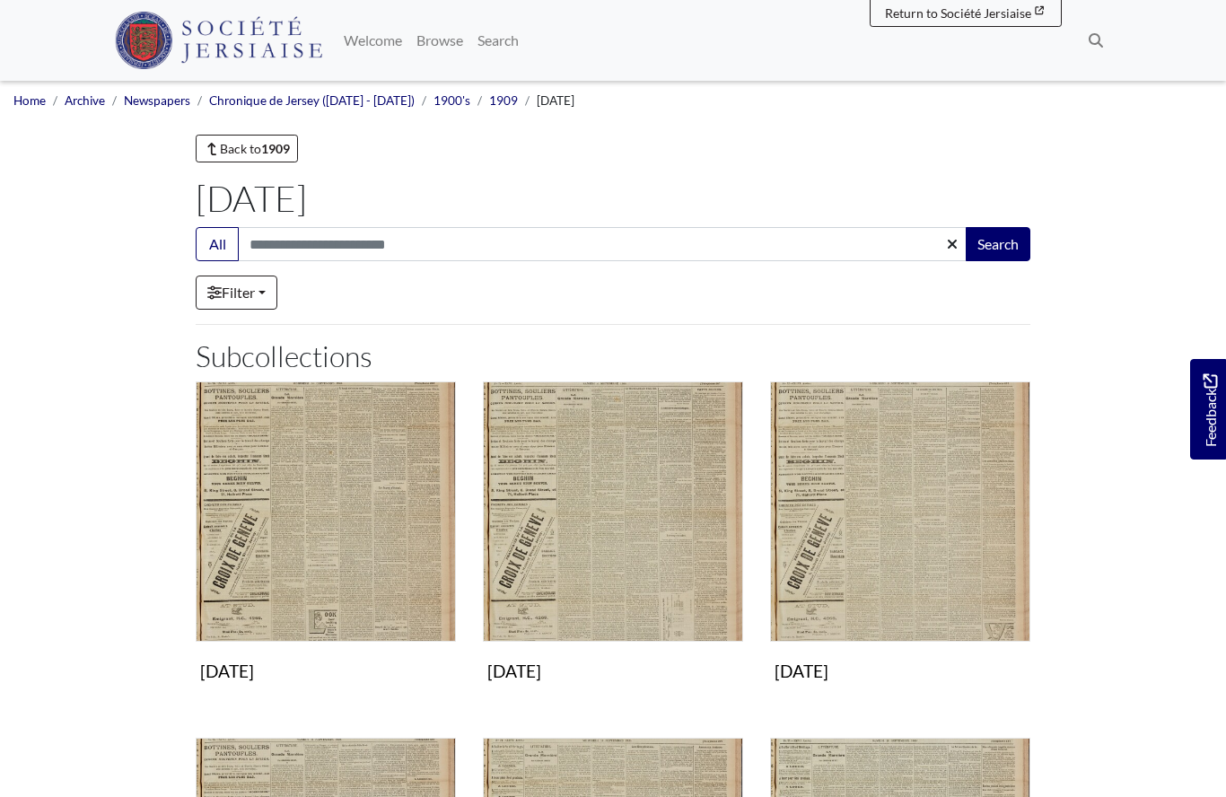
click at [869, 539] on img "Subcollection" at bounding box center [900, 511] width 260 height 260
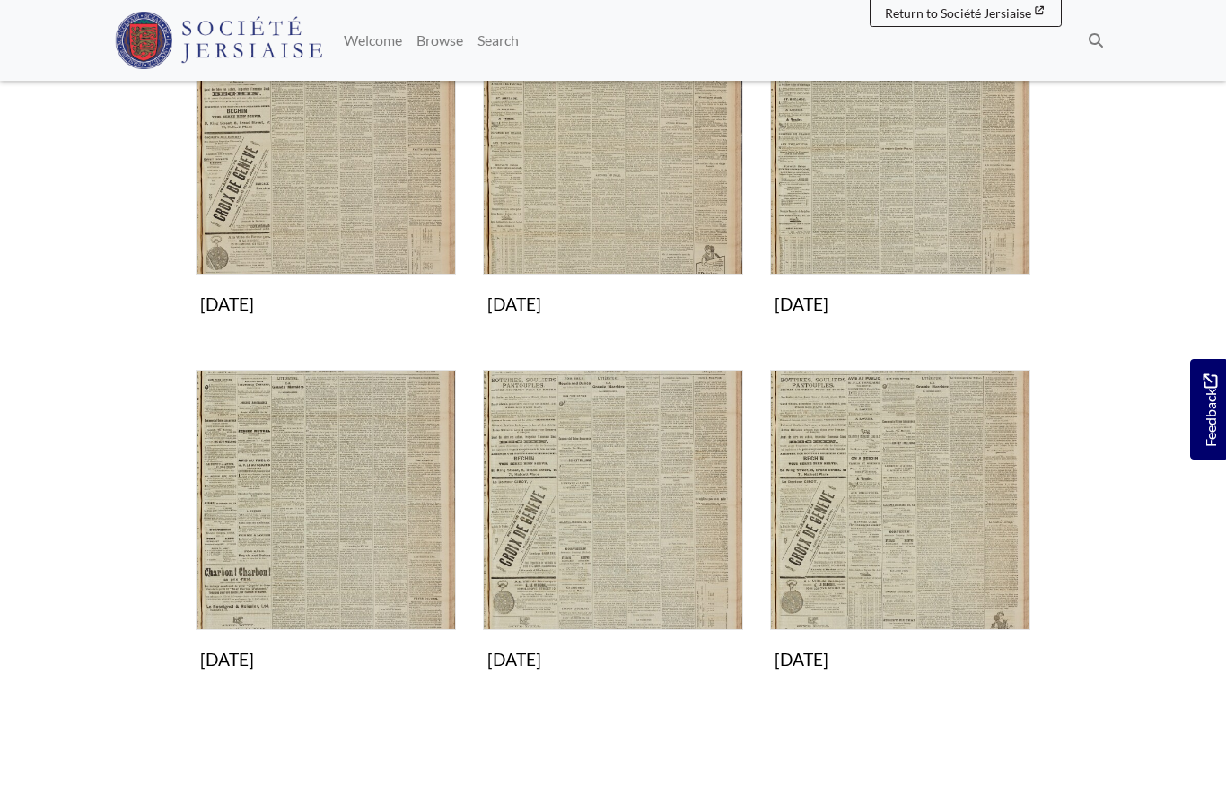
scroll to position [722, 0]
click at [367, 537] on img "Subcollection" at bounding box center [326, 501] width 260 height 260
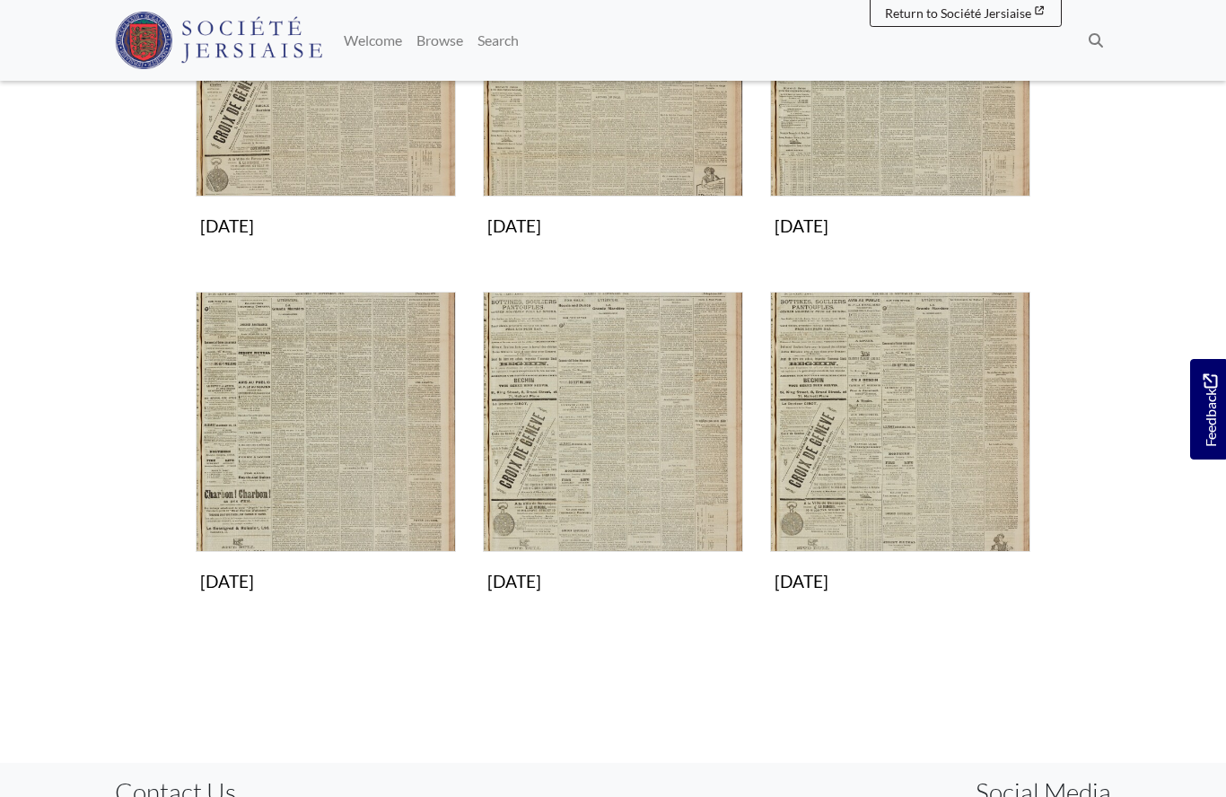
click at [596, 441] on img "Subcollection" at bounding box center [613, 422] width 260 height 260
click at [580, 446] on img "Subcollection" at bounding box center [613, 422] width 260 height 260
click at [597, 449] on img "Subcollection" at bounding box center [613, 422] width 260 height 260
click at [599, 443] on img "Subcollection" at bounding box center [613, 422] width 260 height 260
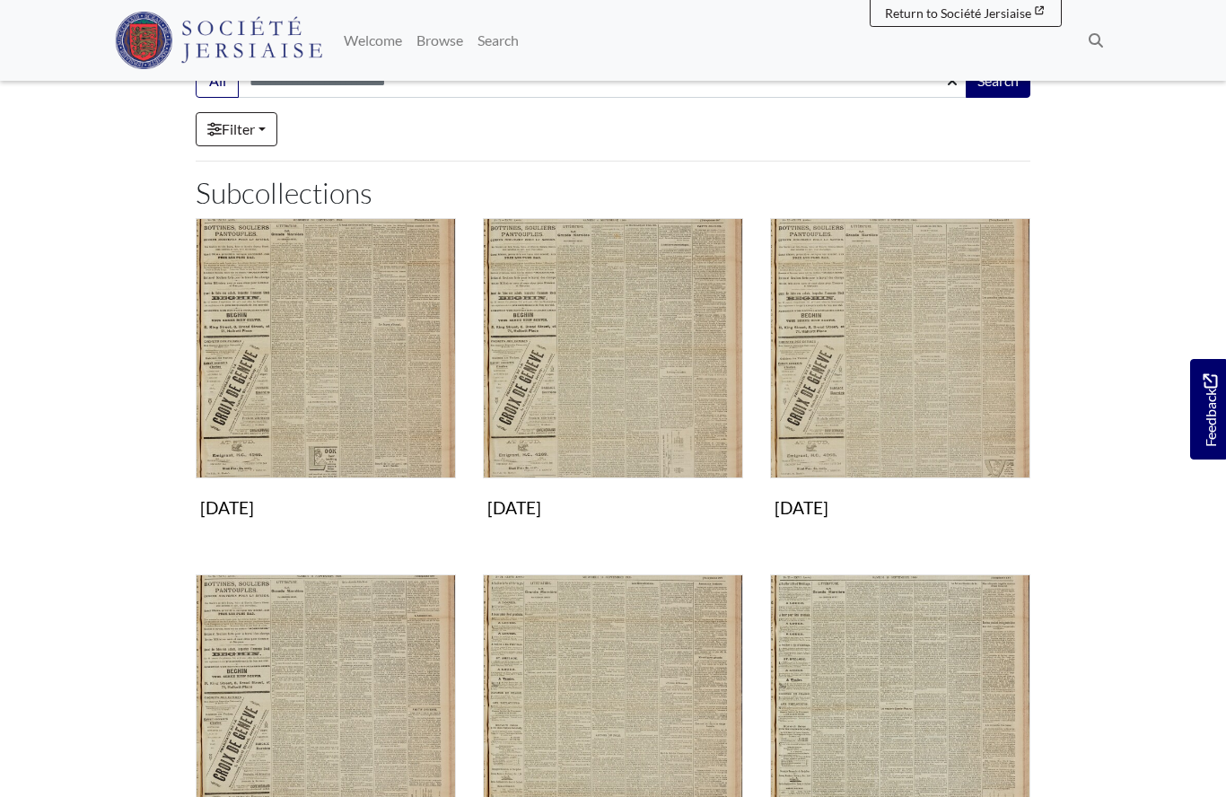
scroll to position [0, 0]
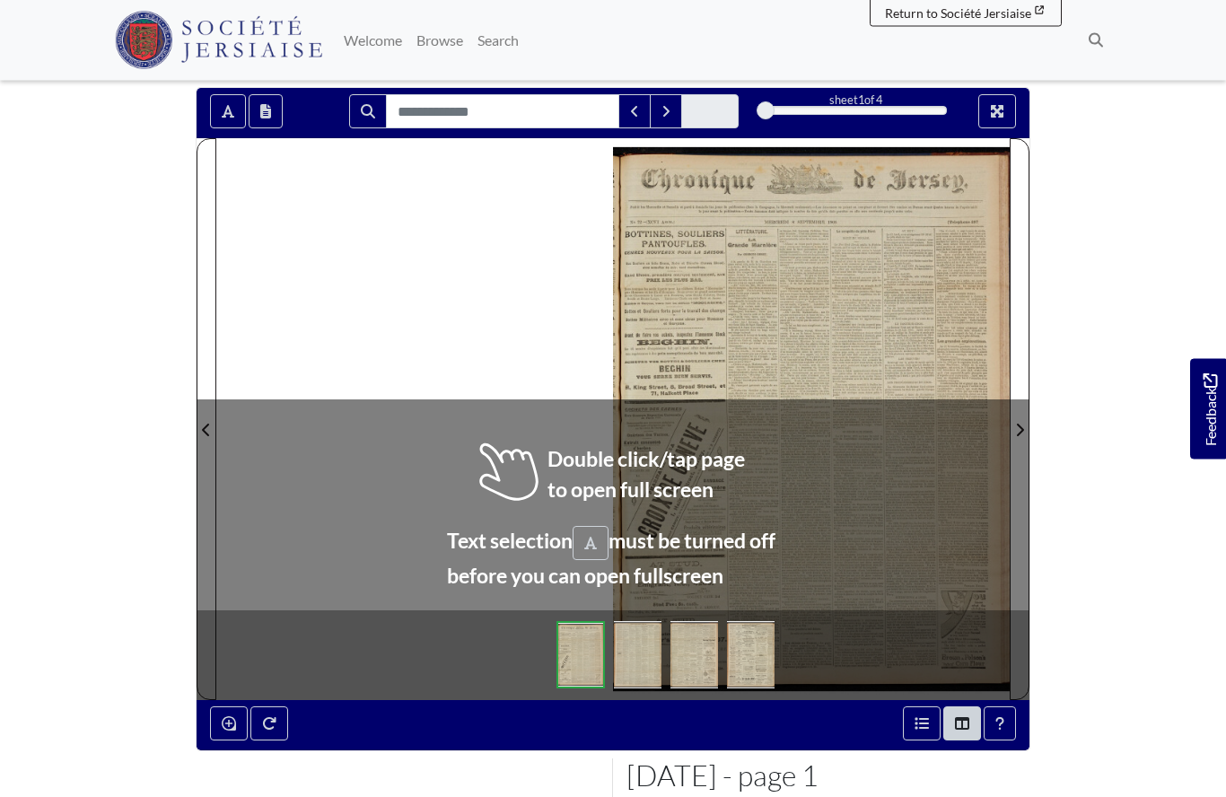
scroll to position [138, 0]
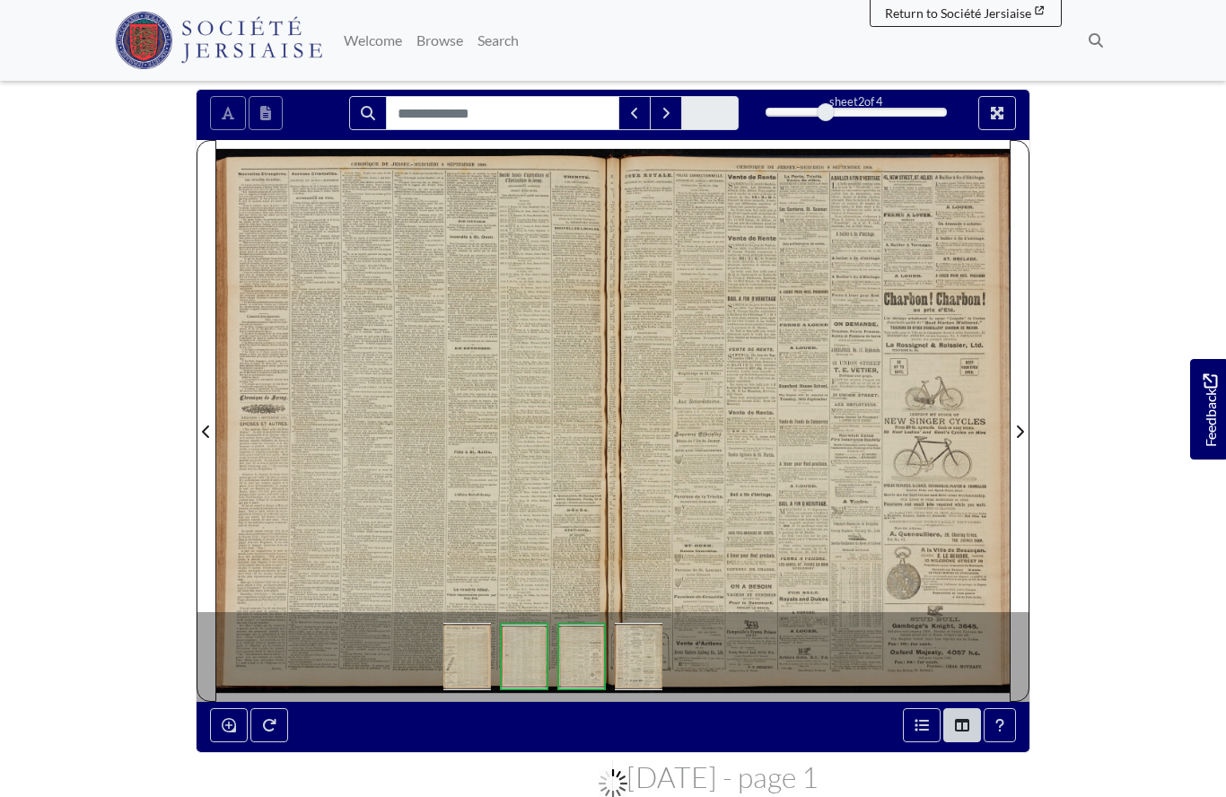
scroll to position [216, 0]
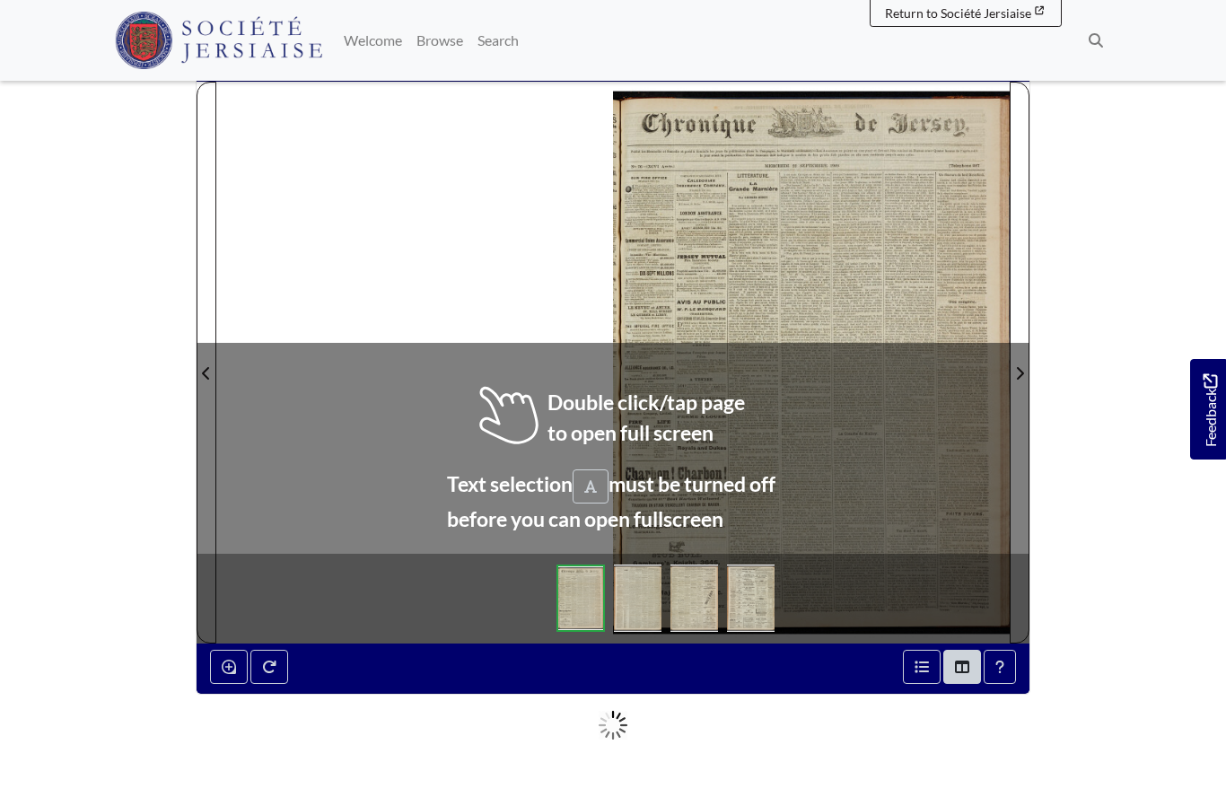
scroll to position [199, 0]
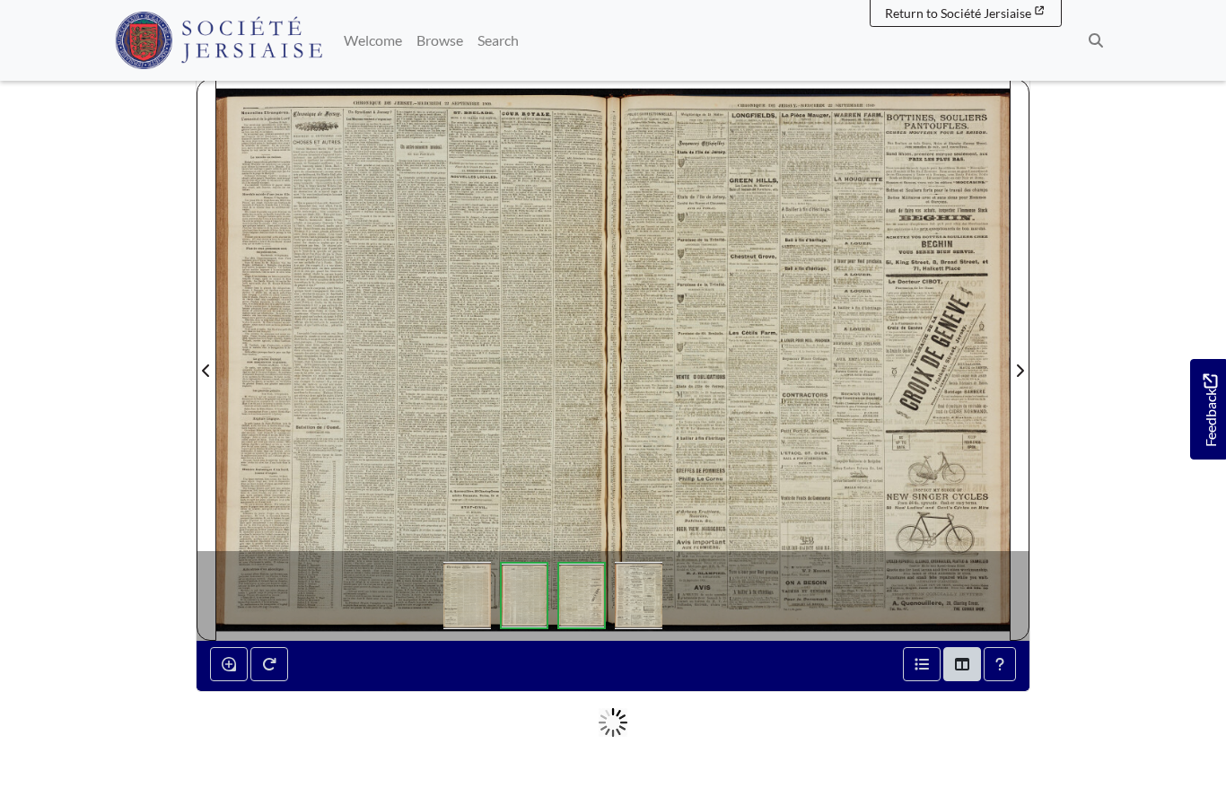
scroll to position [277, 0]
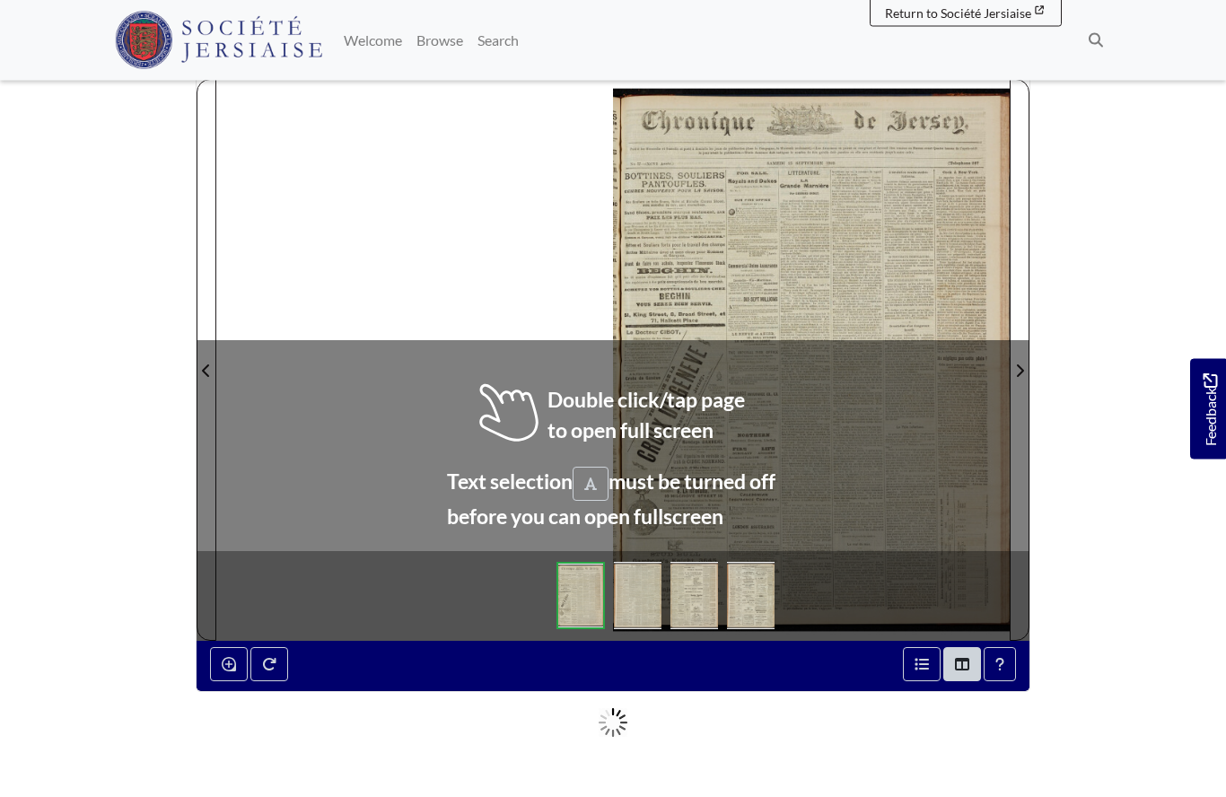
scroll to position [204, 0]
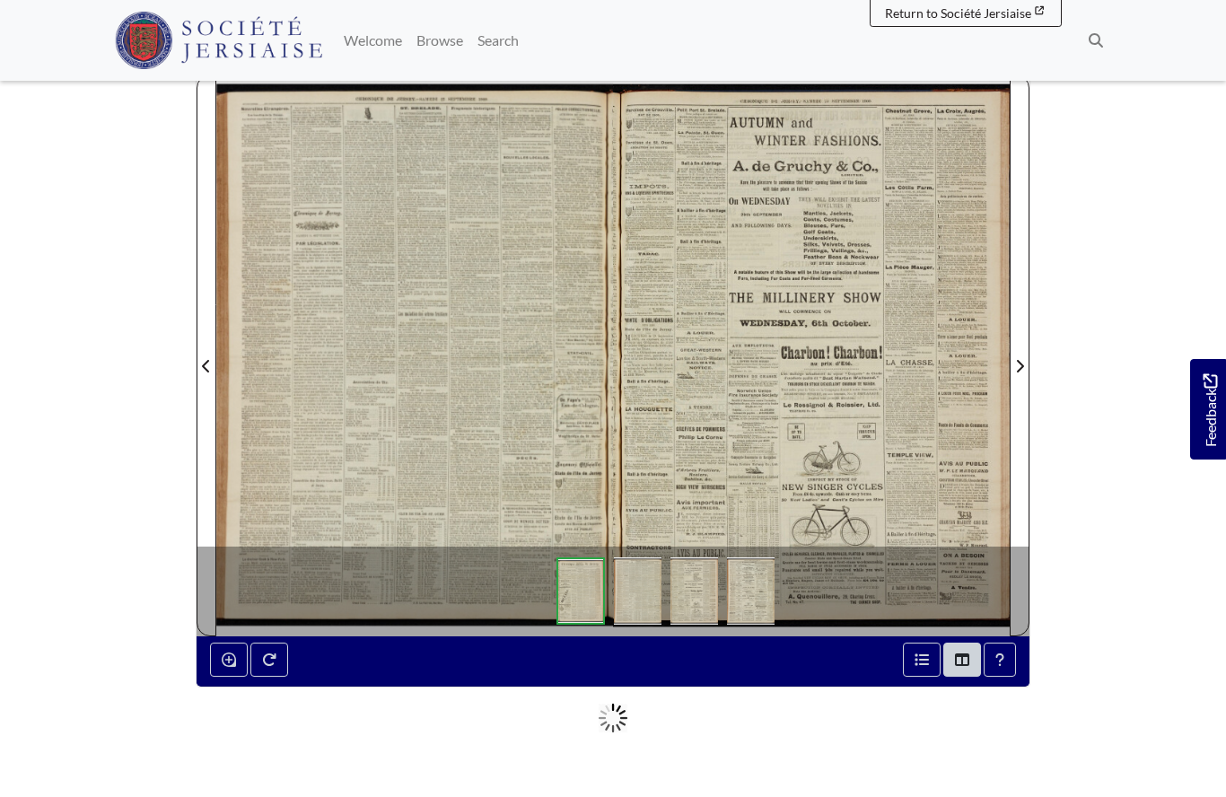
scroll to position [282, 0]
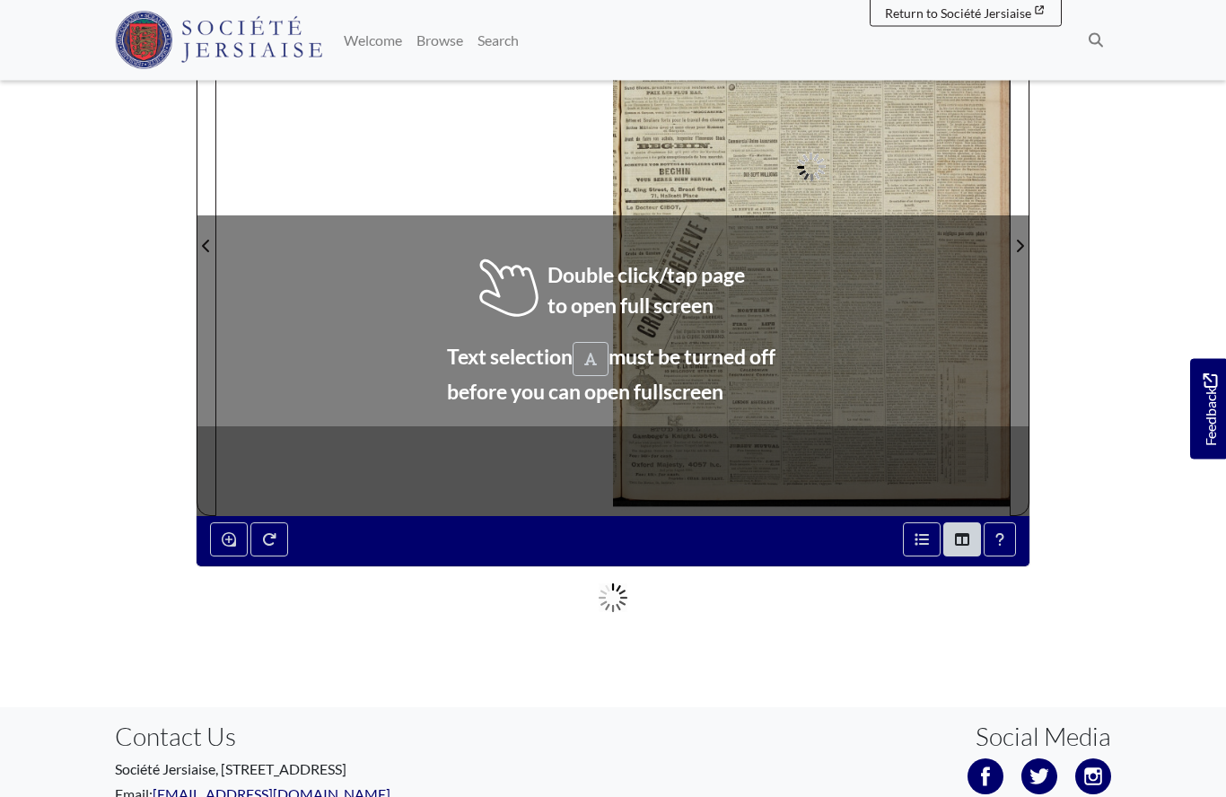
scroll to position [324, 0]
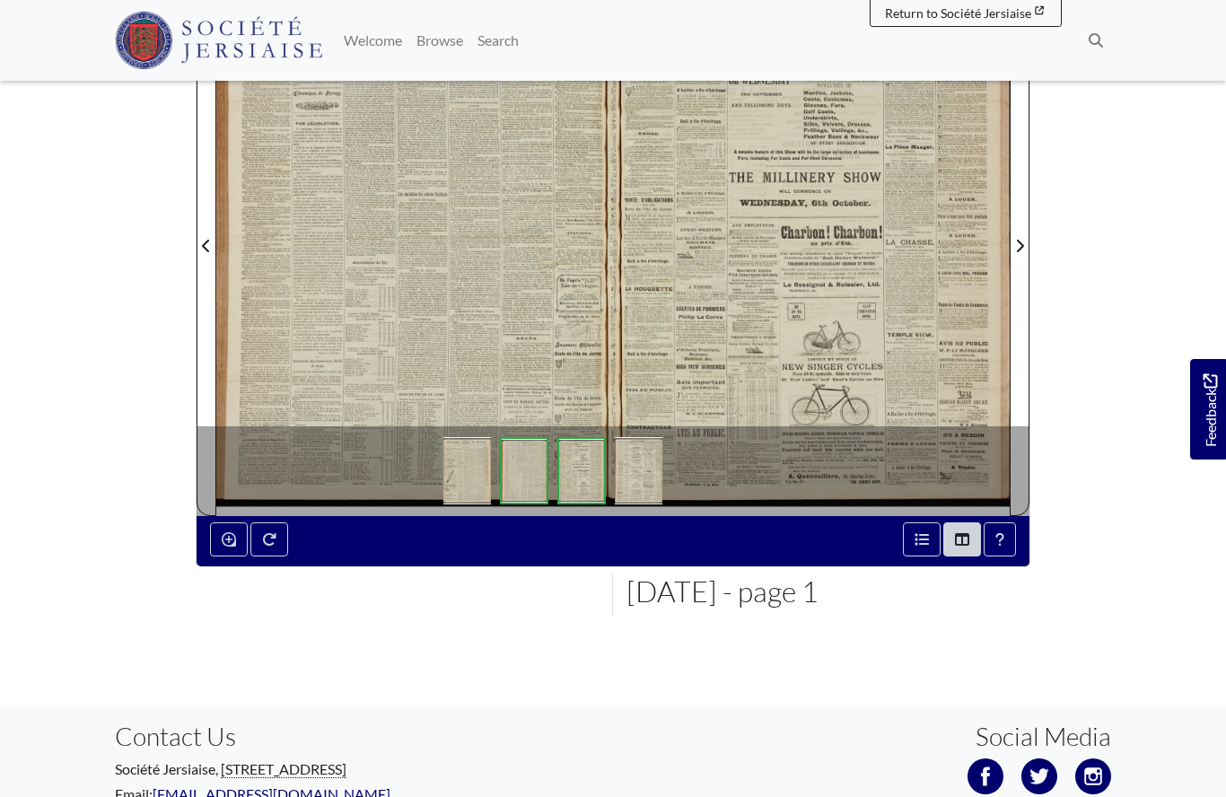
scroll to position [402, 0]
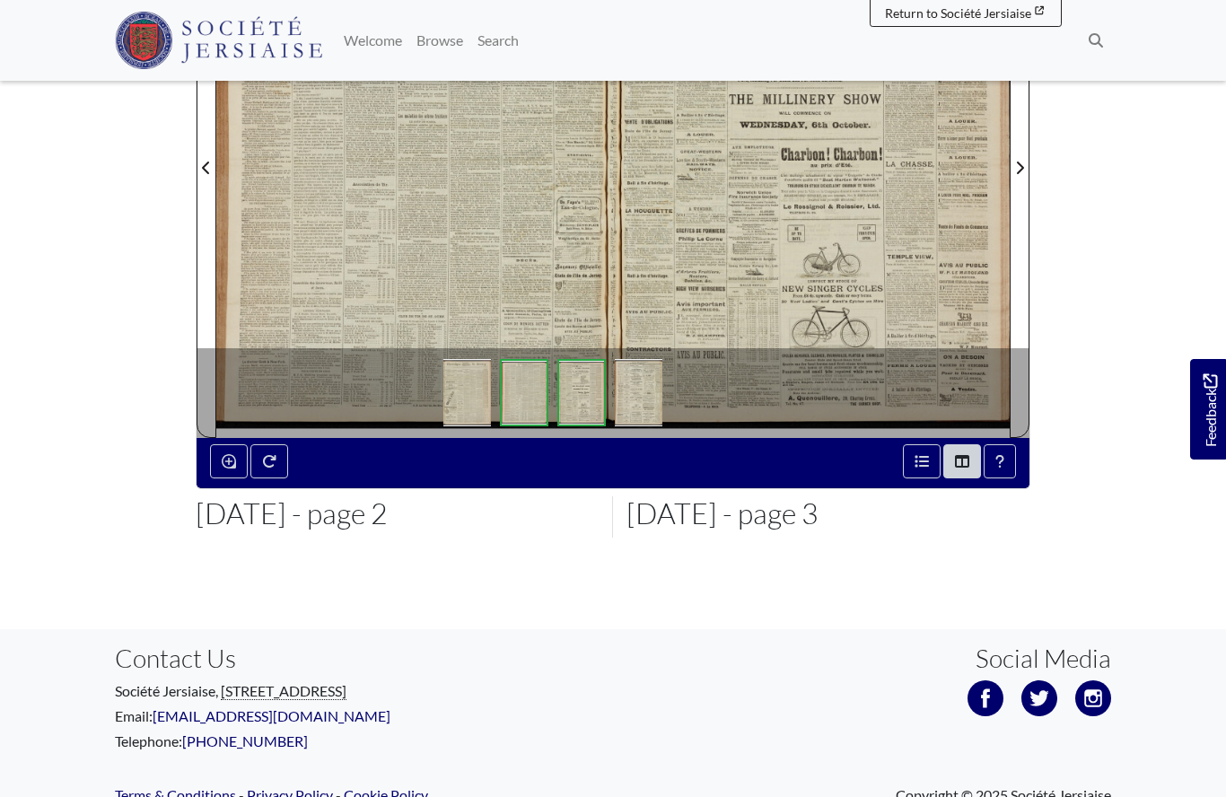
click at [763, 205] on div at bounding box center [811, 156] width 397 height 561
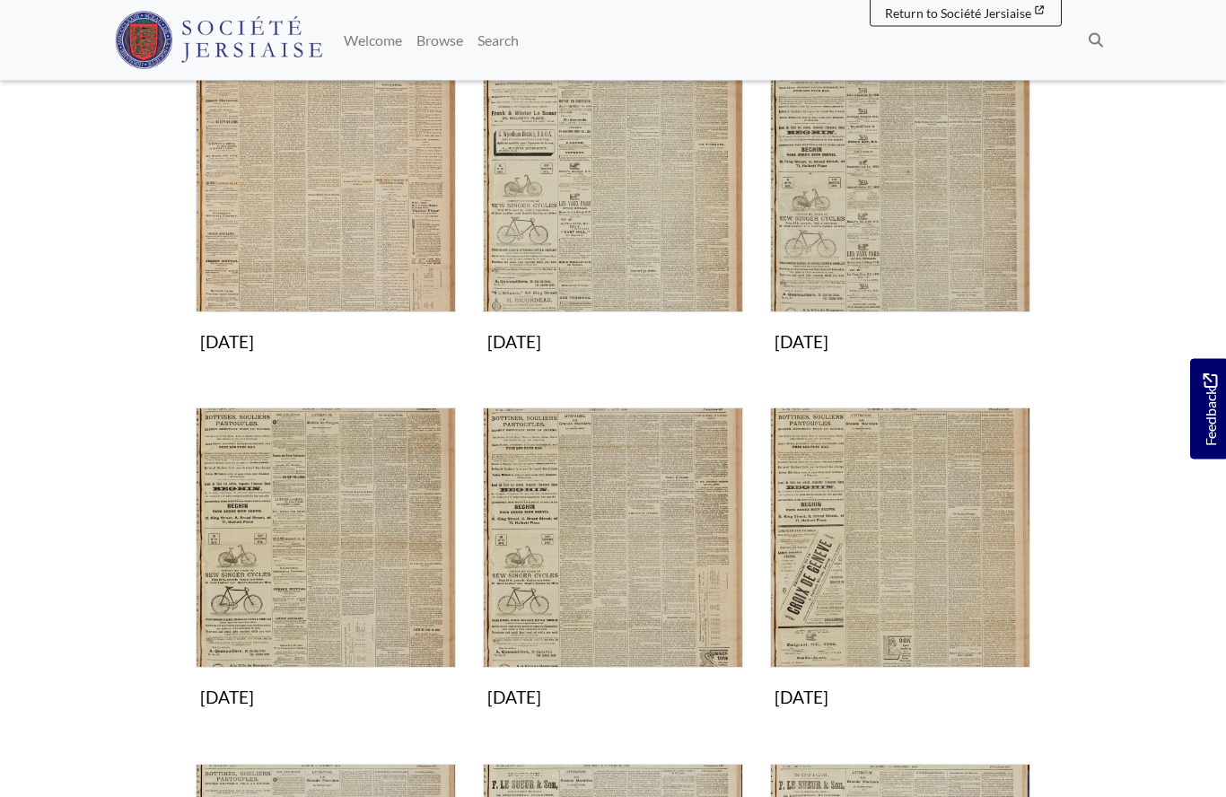
scroll to position [685, 0]
click at [846, 251] on img "Subcollection" at bounding box center [900, 183] width 260 height 260
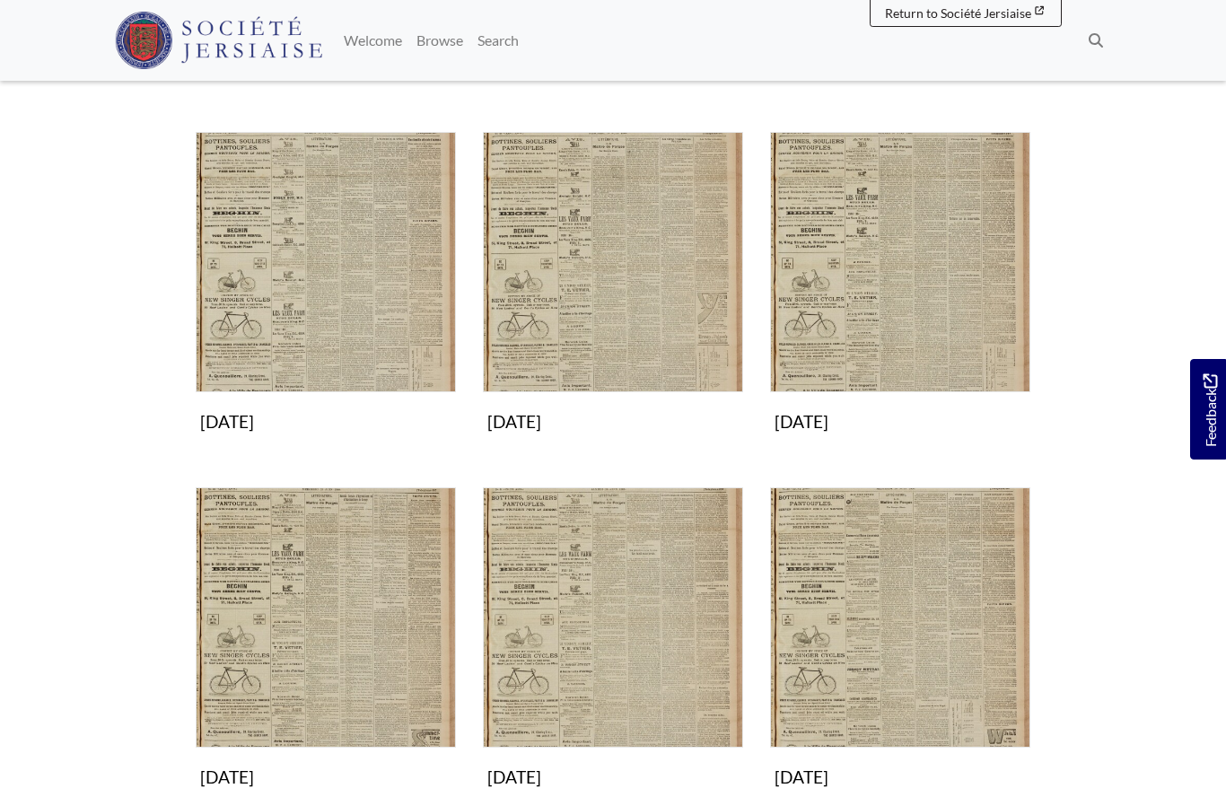
scroll to position [591, 0]
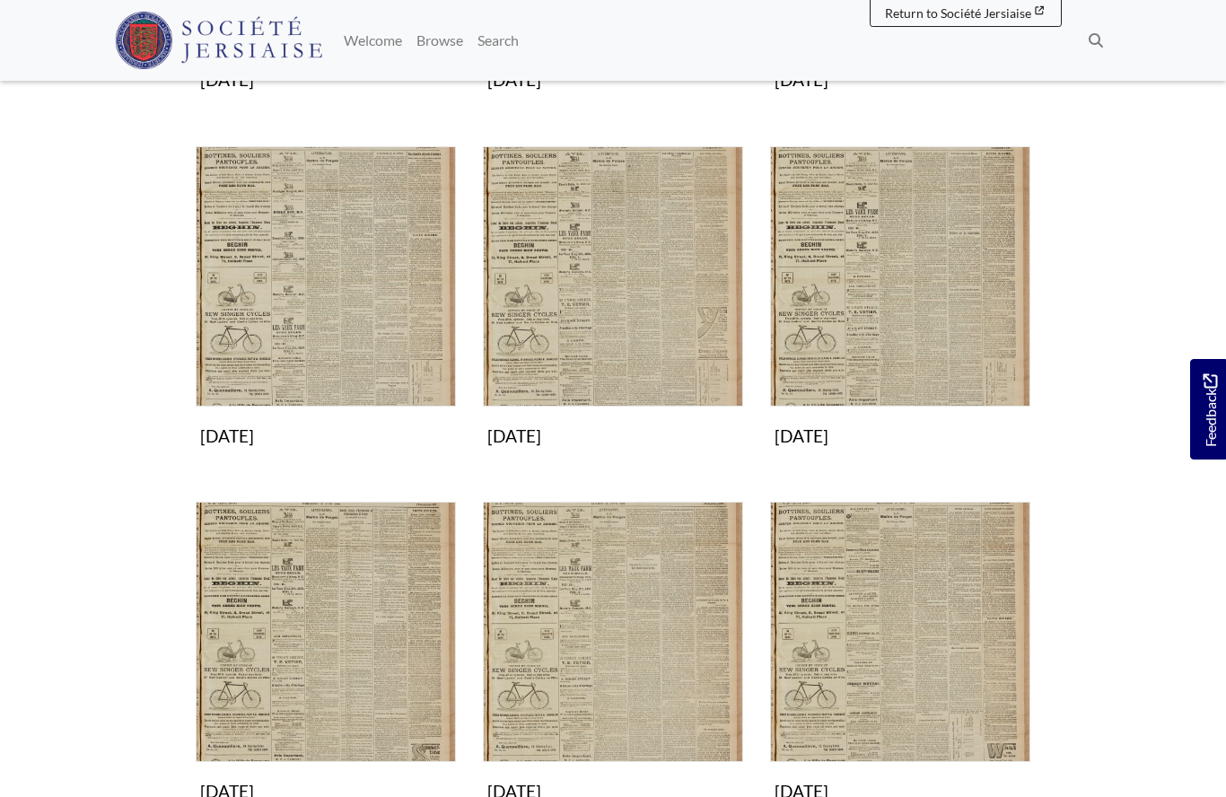
click at [629, 310] on img "Subcollection" at bounding box center [613, 276] width 260 height 260
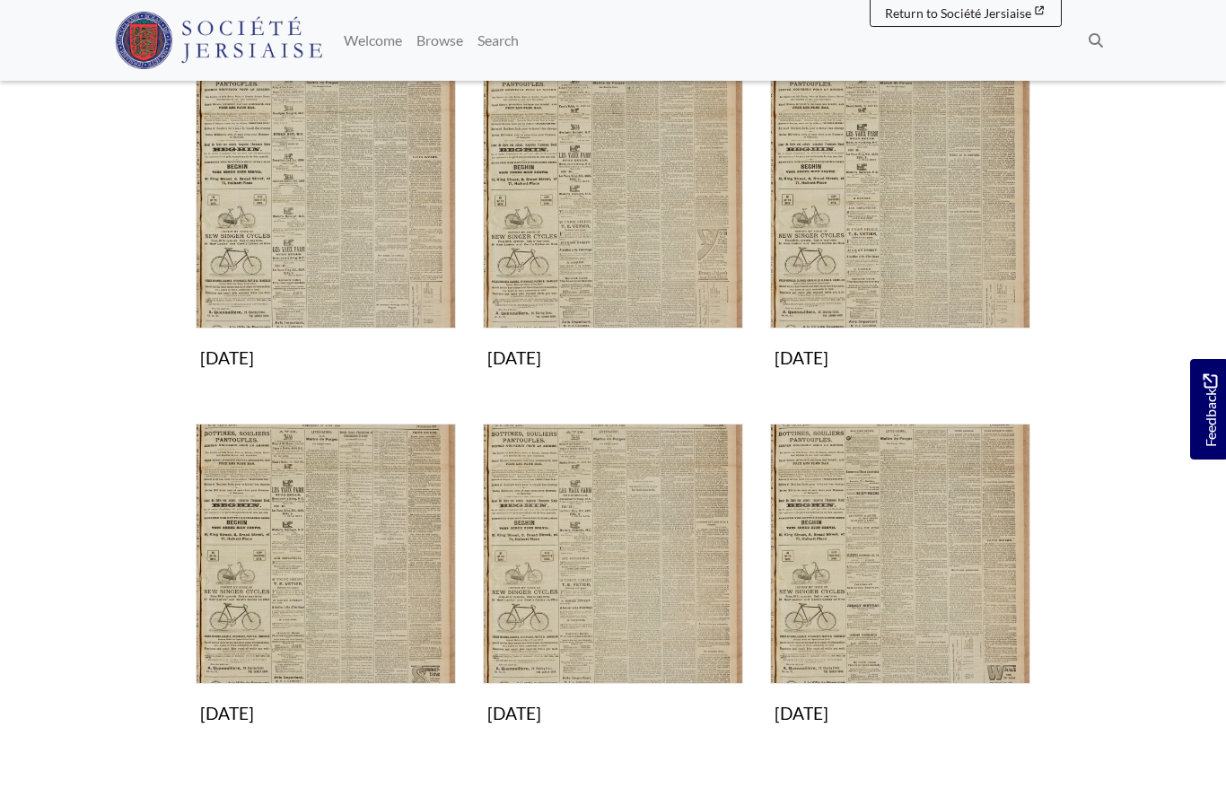
click at [908, 230] on img "Subcollection" at bounding box center [900, 198] width 260 height 260
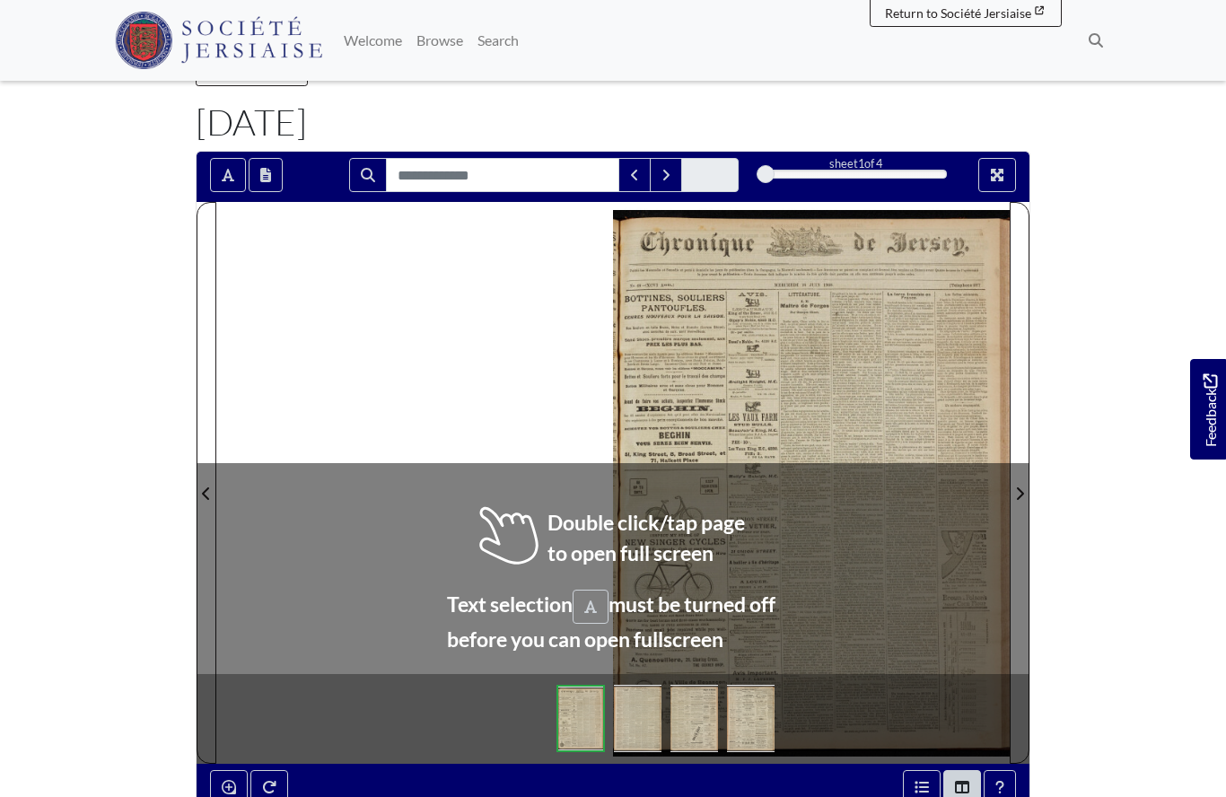
scroll to position [75, 0]
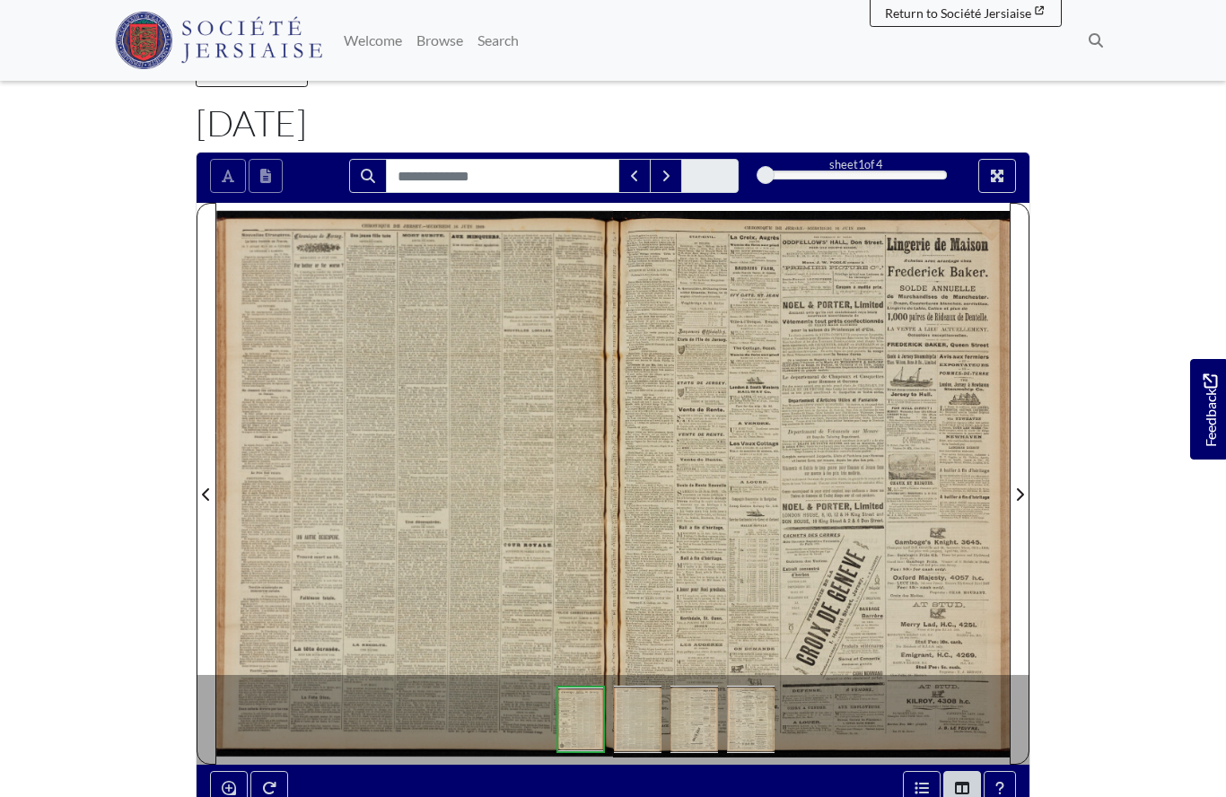
scroll to position [153, 0]
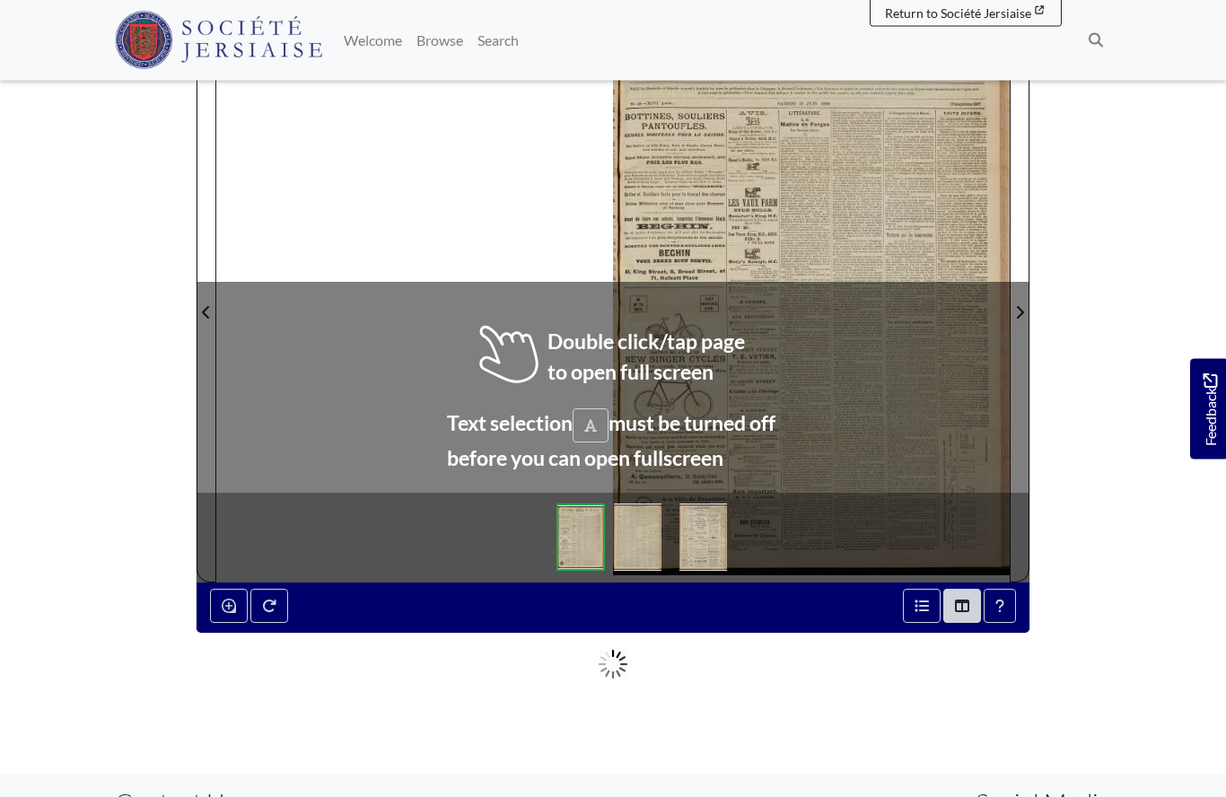
scroll to position [256, 0]
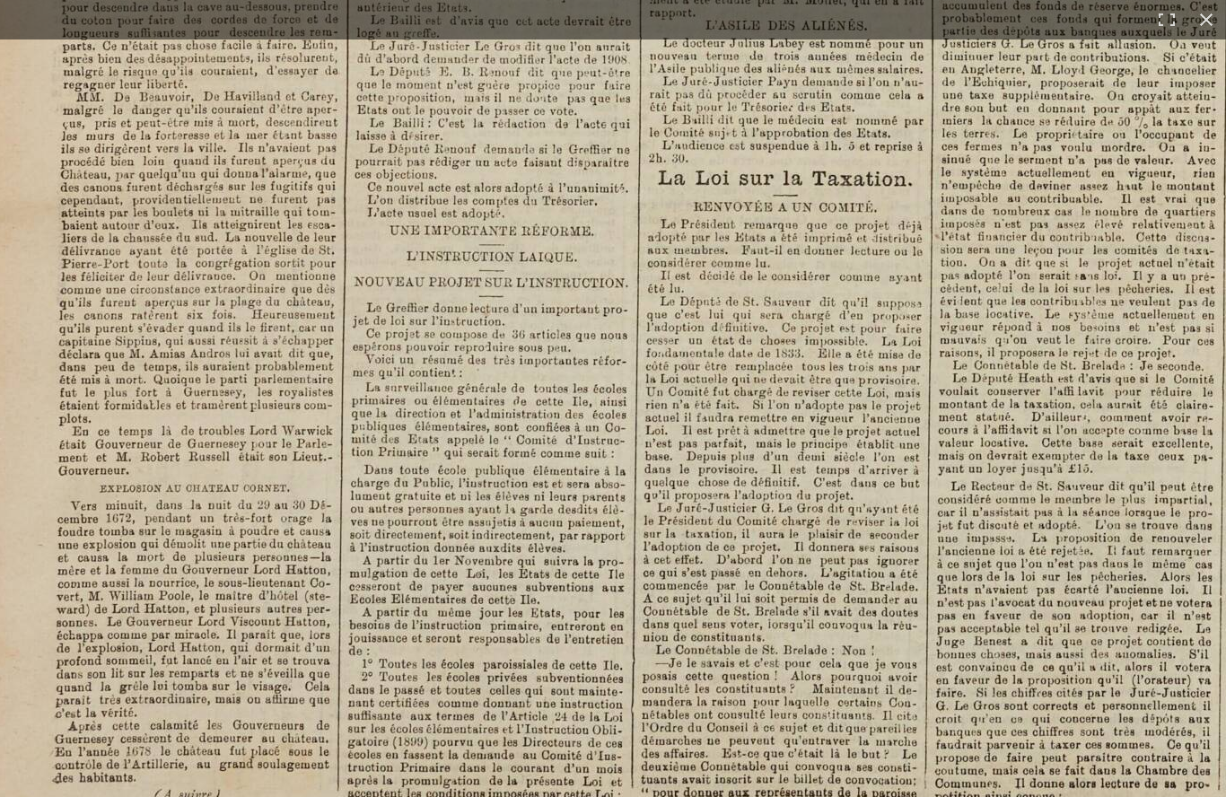
scroll to position [168, 0]
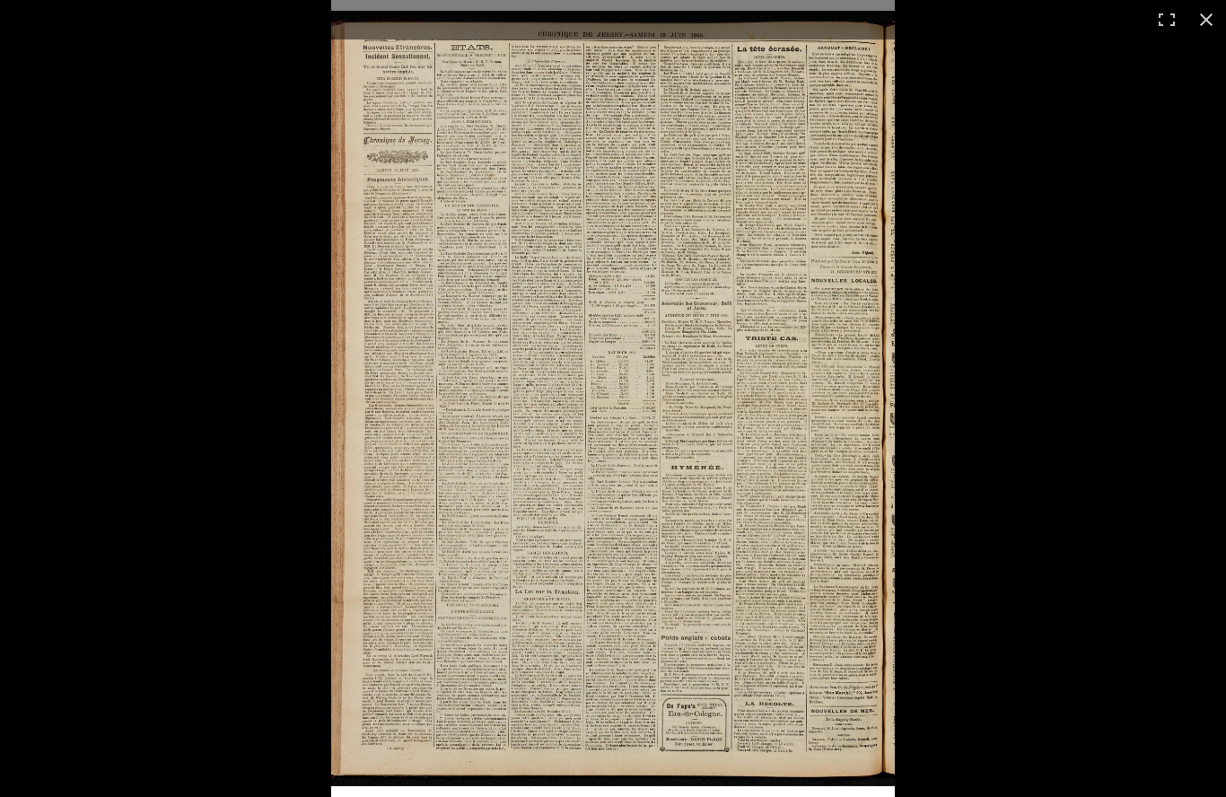
click at [513, 514] on img at bounding box center [612, 398] width 563 height 797
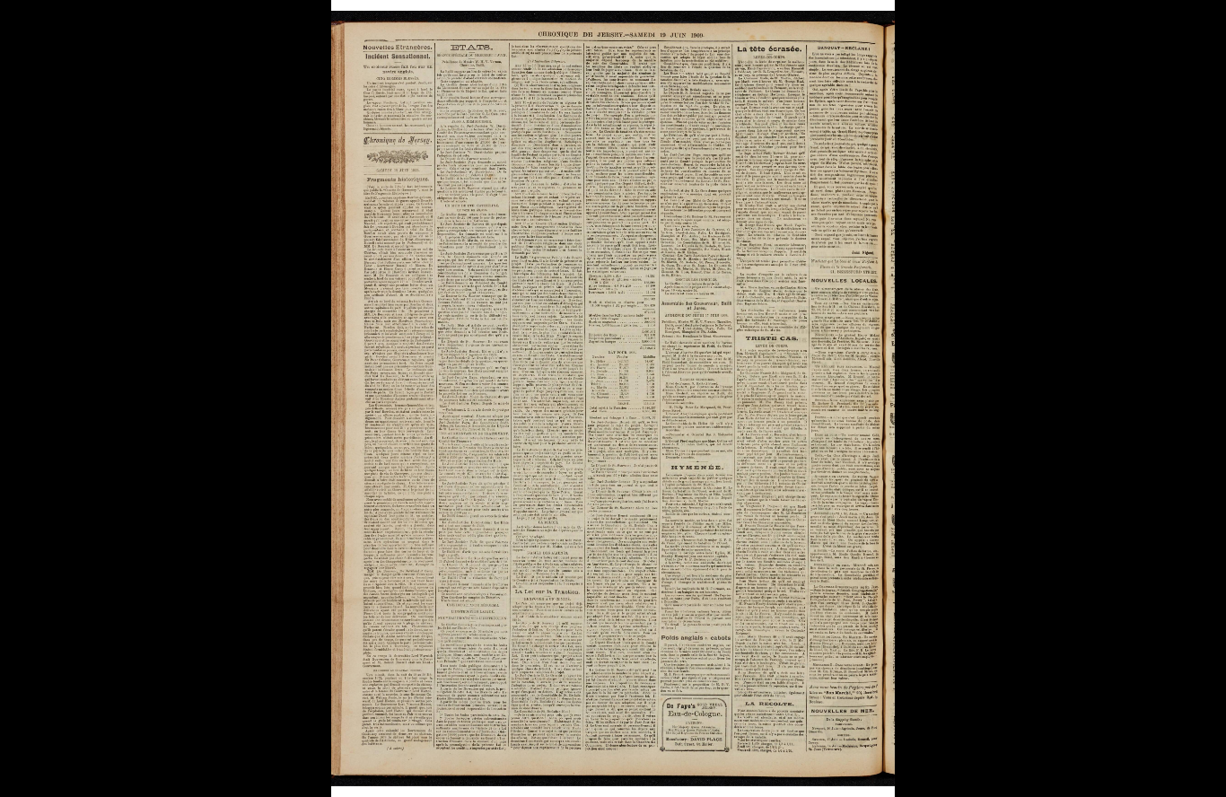
click at [550, 421] on img at bounding box center [612, 398] width 563 height 797
click at [528, 447] on img at bounding box center [612, 398] width 563 height 797
